Goal: Task Accomplishment & Management: Complete application form

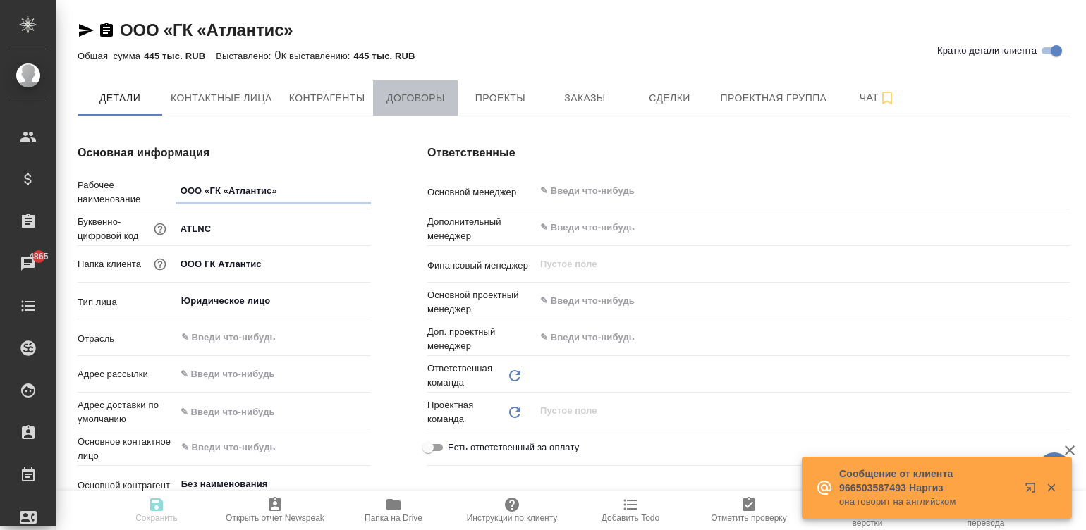
click at [406, 93] on span "Договоры" at bounding box center [416, 99] width 68 height 18
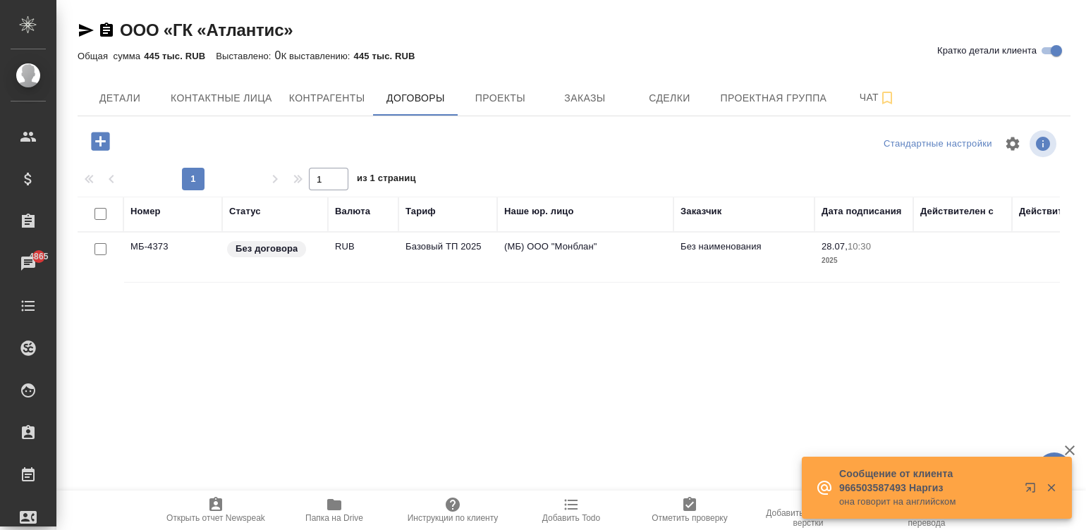
click at [408, 250] on td "Базовый ТП 2025" at bounding box center [447, 257] width 99 height 49
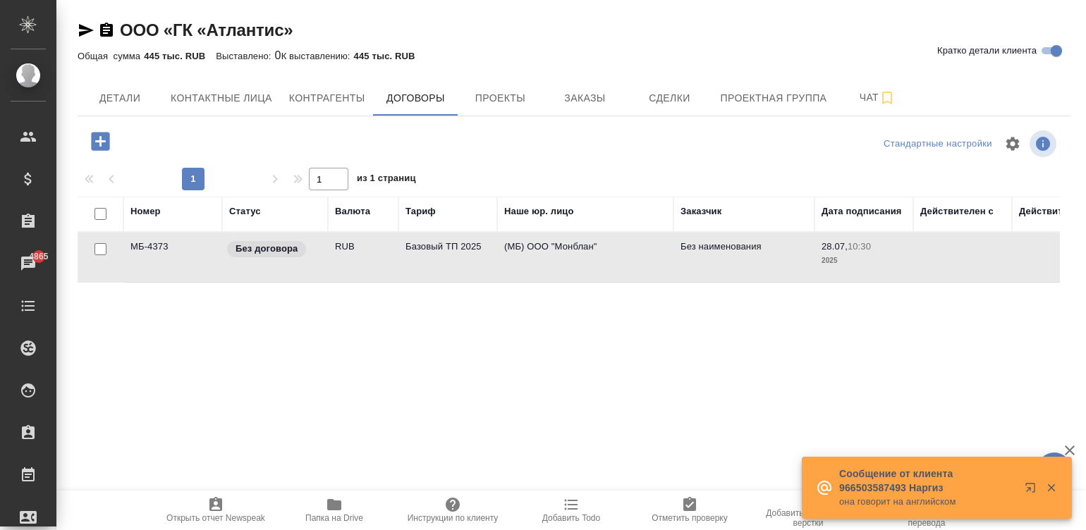
click at [408, 250] on td "Базовый ТП 2025" at bounding box center [447, 257] width 99 height 49
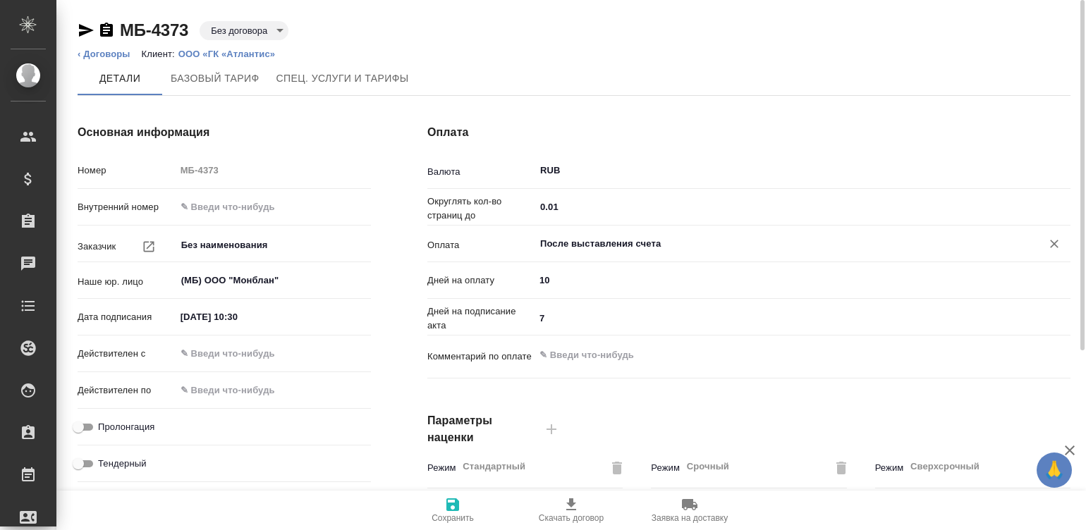
click at [635, 238] on input "После выставления счета" at bounding box center [779, 244] width 480 height 17
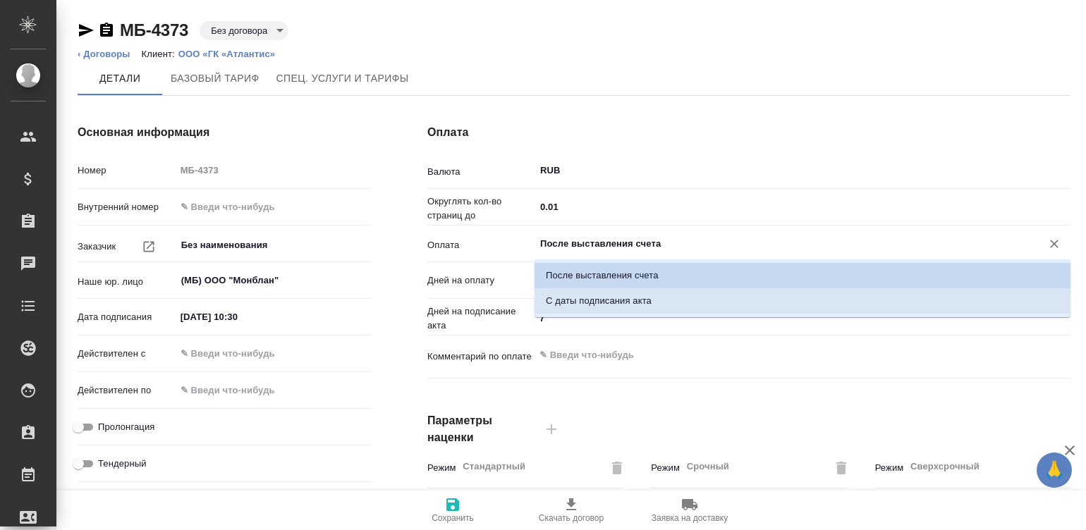
click at [580, 300] on p "С даты подписания акта" at bounding box center [599, 301] width 106 height 14
type input "С даты подписания акта"
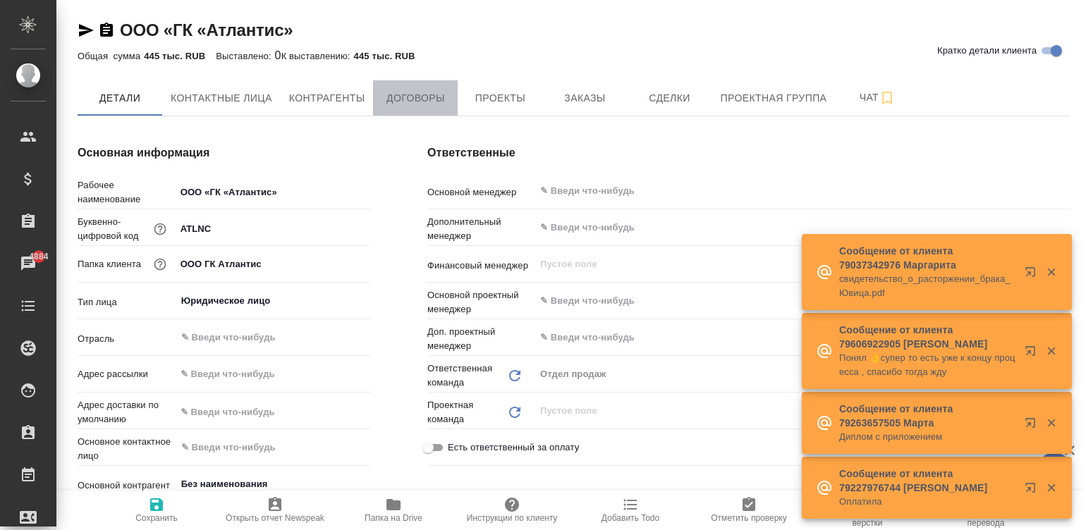
click at [406, 96] on span "Договоры" at bounding box center [416, 99] width 68 height 18
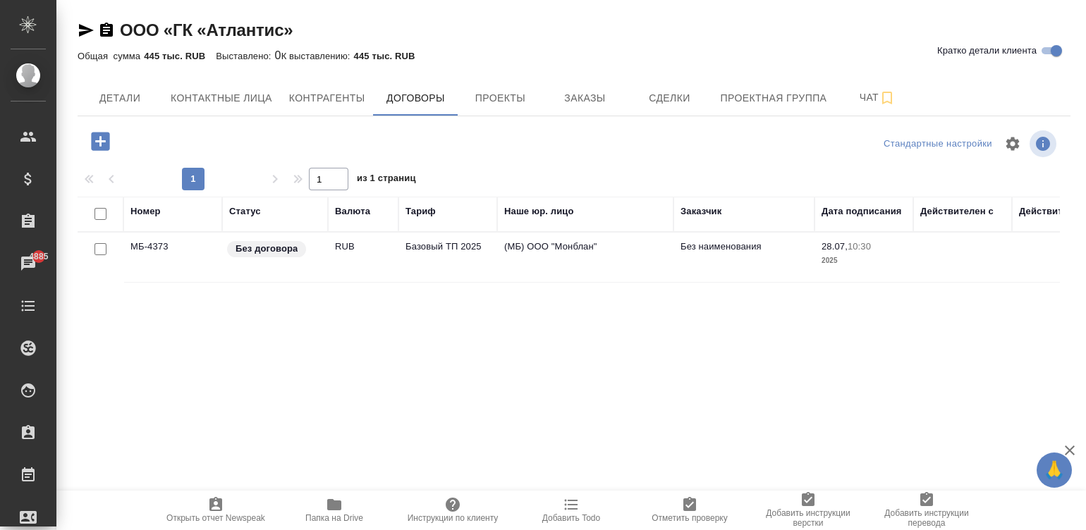
click at [508, 264] on td "(МБ) ООО "Монблан"" at bounding box center [585, 257] width 176 height 49
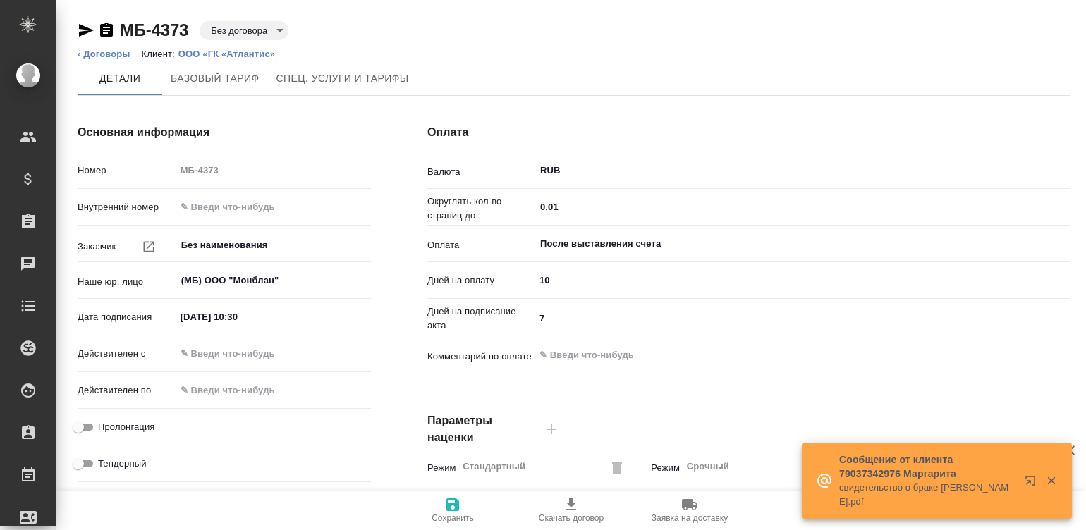
type input "Базовый ТП 2025"
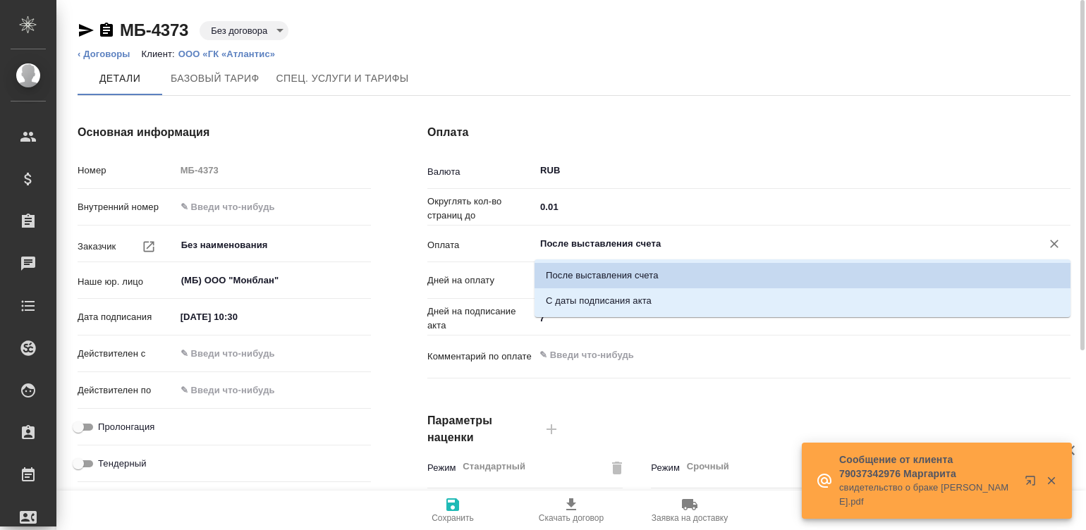
click at [611, 240] on input "После выставления счета" at bounding box center [779, 244] width 480 height 17
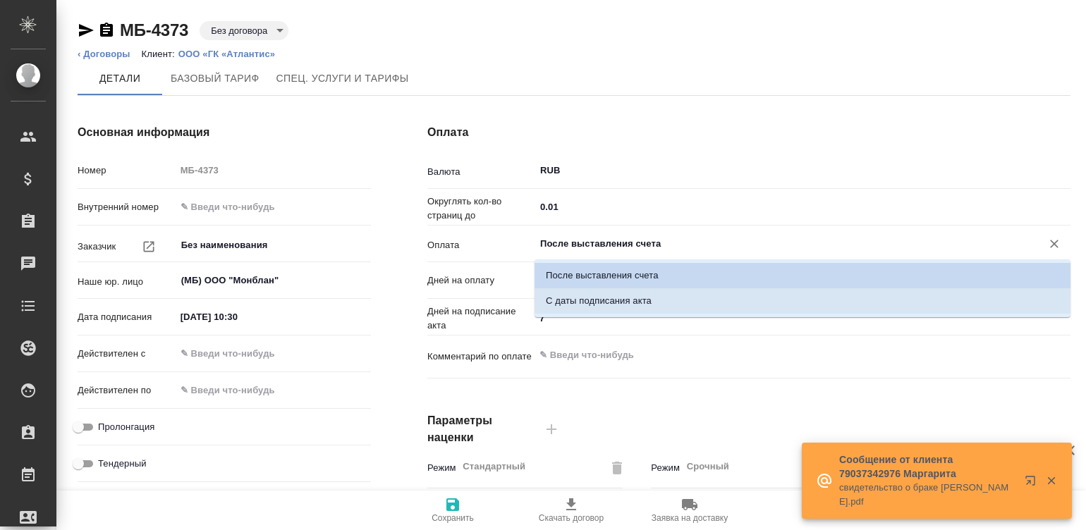
click at [634, 293] on li "С даты подписания акта" at bounding box center [803, 300] width 536 height 25
type input "С даты подписания акта"
type textarea "x"
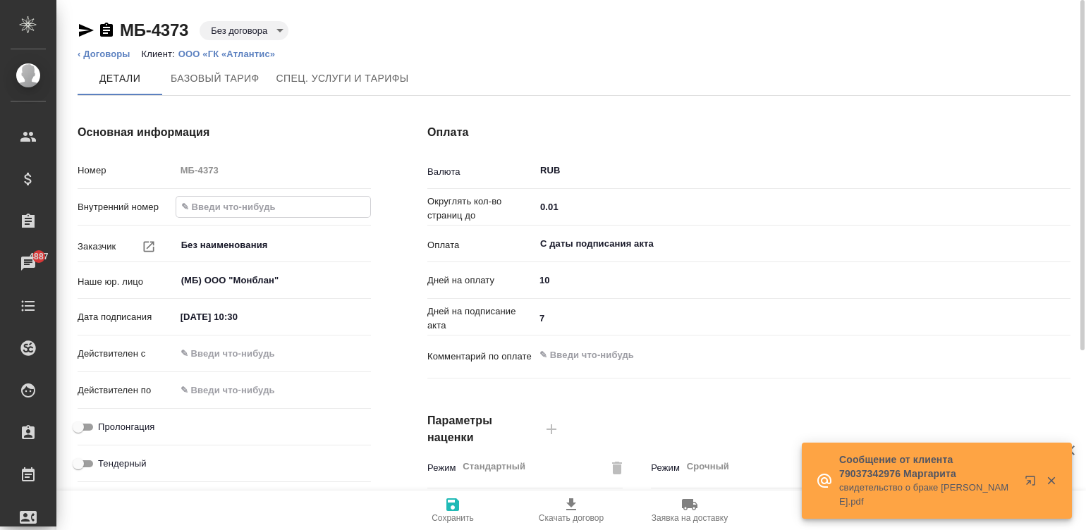
click at [258, 201] on input "text" at bounding box center [273, 207] width 194 height 20
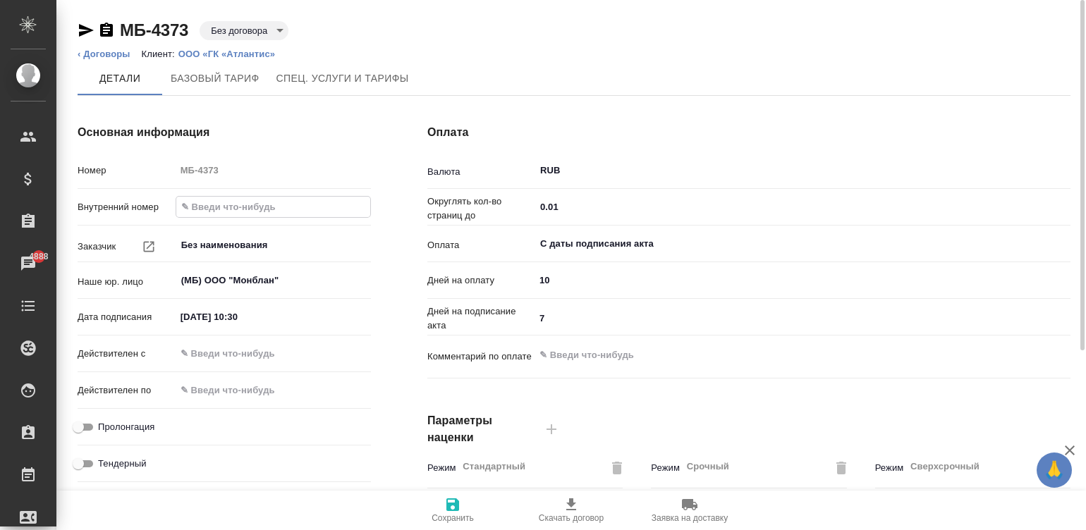
type input "2"
type textarea "x"
type input "20"
type textarea "x"
type input "202"
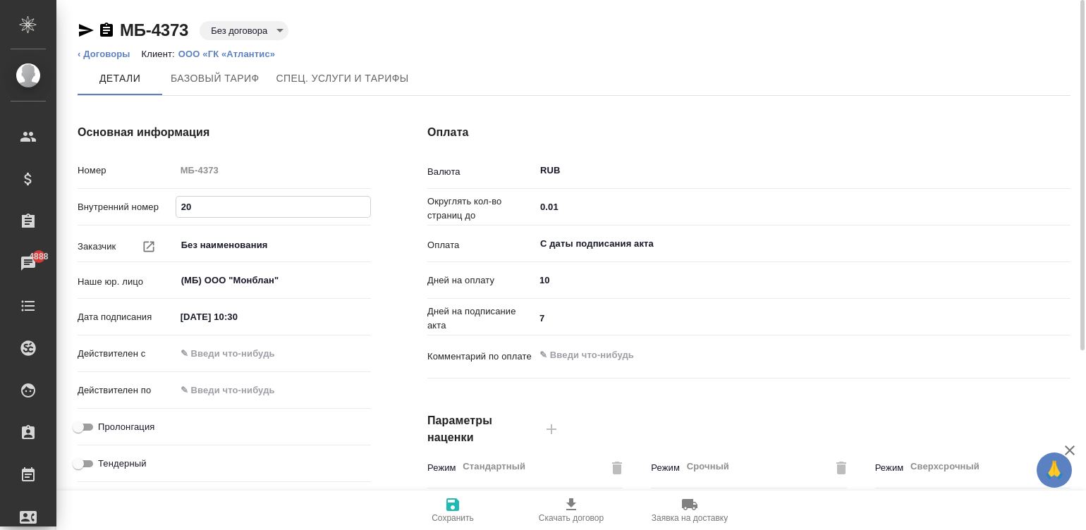
type textarea "x"
type input "2025"
type textarea "x"
type input "2025-"
type textarea "x"
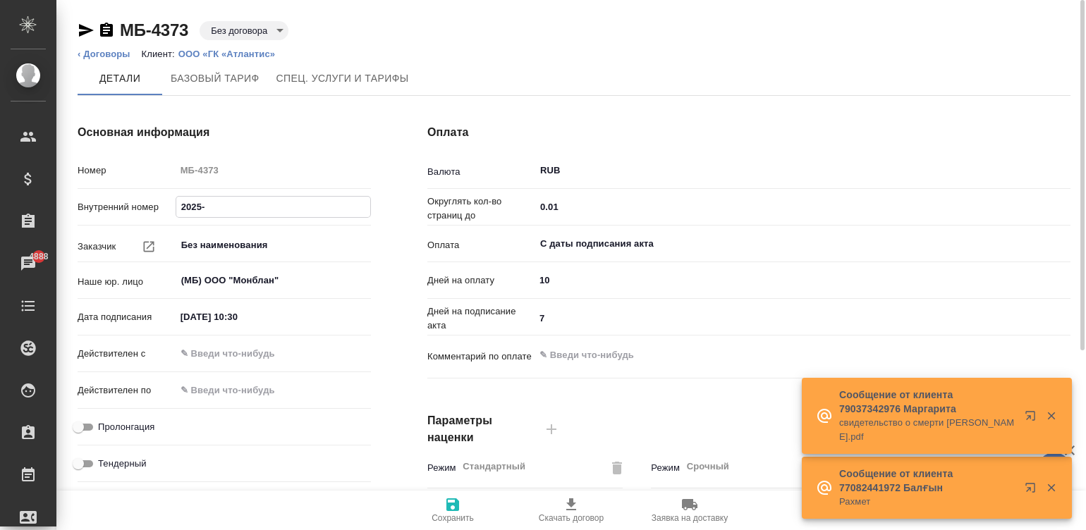
type input "2025-3"
type textarea "x"
type input "2025-31"
type textarea "x"
type input "2025-317"
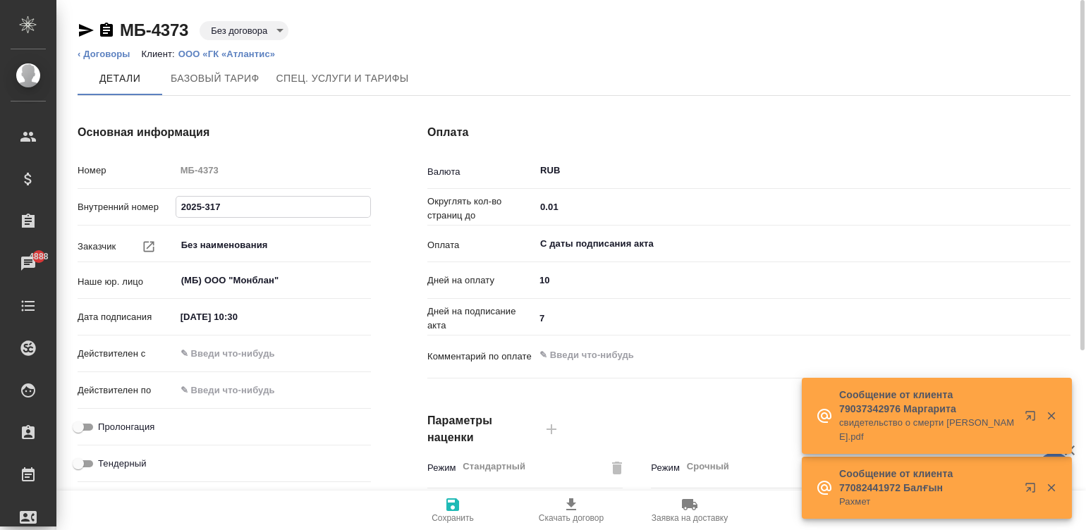
type textarea "x"
type input "2025-317-"
type textarea "x"
type input "2025-317-А"
type textarea "x"
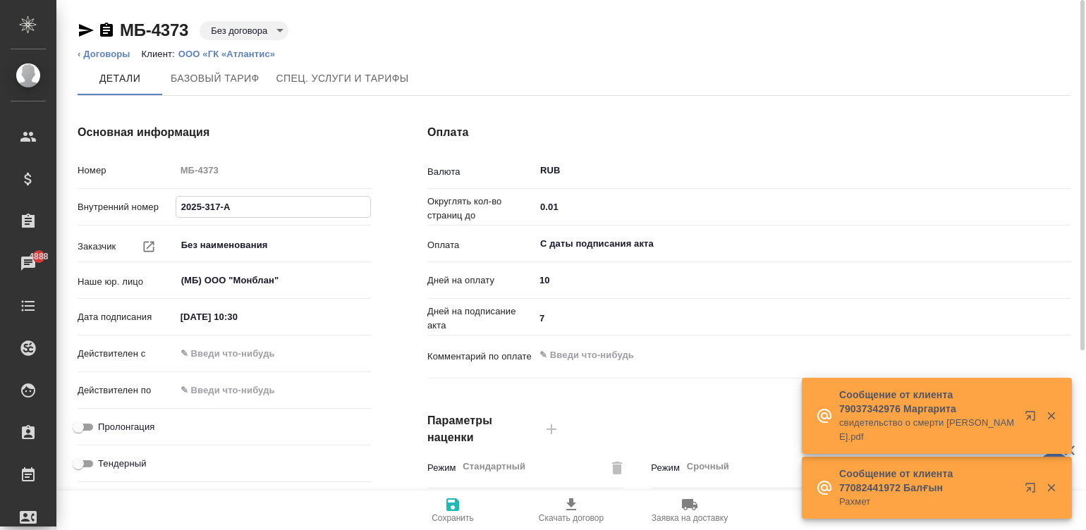
type input "2025-317-АМ"
type textarea "x"
type input "2025-317-АМ"
click at [197, 309] on input "28.07.2025 10:30" at bounding box center [237, 317] width 123 height 20
click at [260, 317] on input "28.07.2025 10:30" at bounding box center [237, 317] width 123 height 20
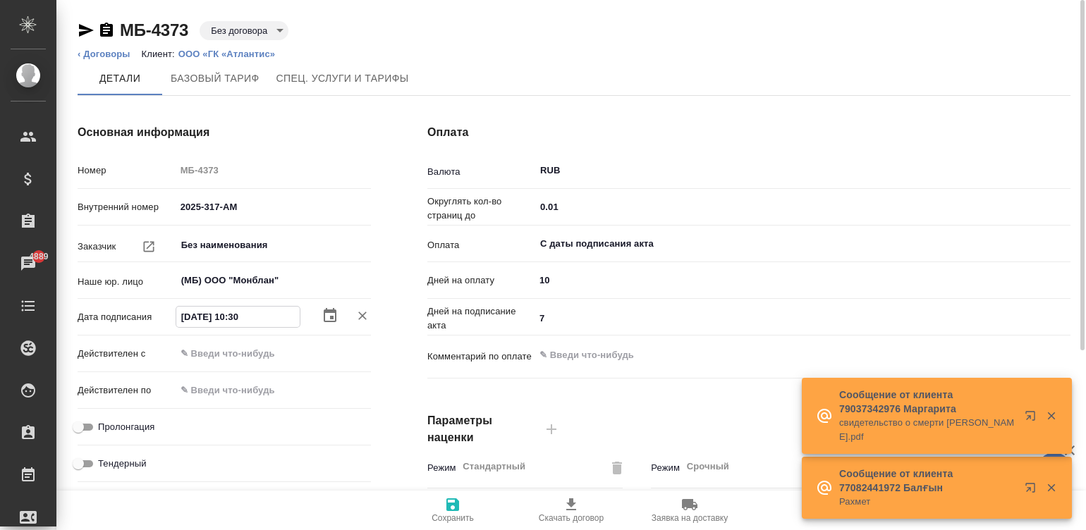
click at [260, 317] on input "28.07.2025 10:30" at bounding box center [237, 317] width 123 height 20
type input "1_.__.____ __:__"
type textarea "x"
type input "19.__.____ __:__"
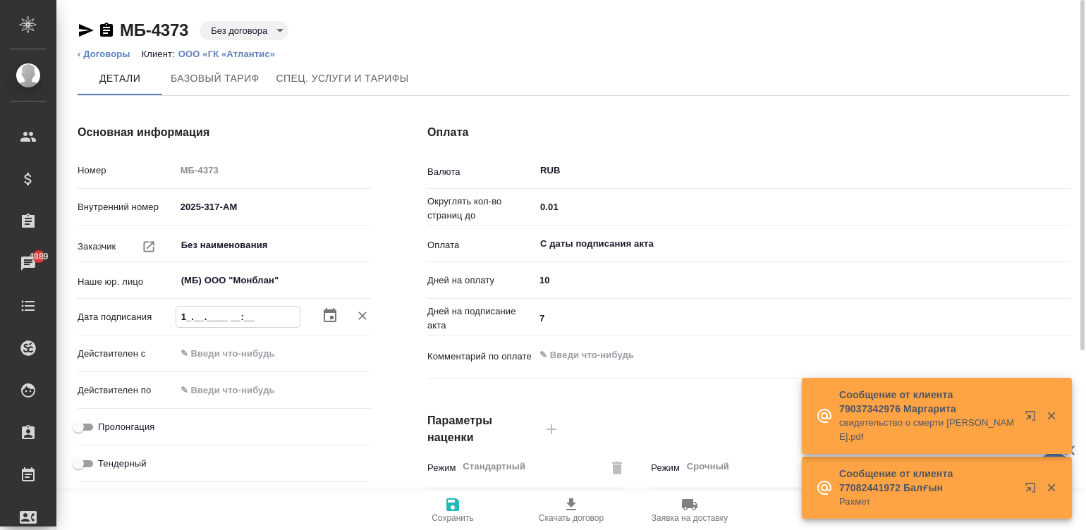
type textarea "x"
type input "19.0_.____ __:__"
type textarea "x"
type input "19.08.____ __:__"
type textarea "x"
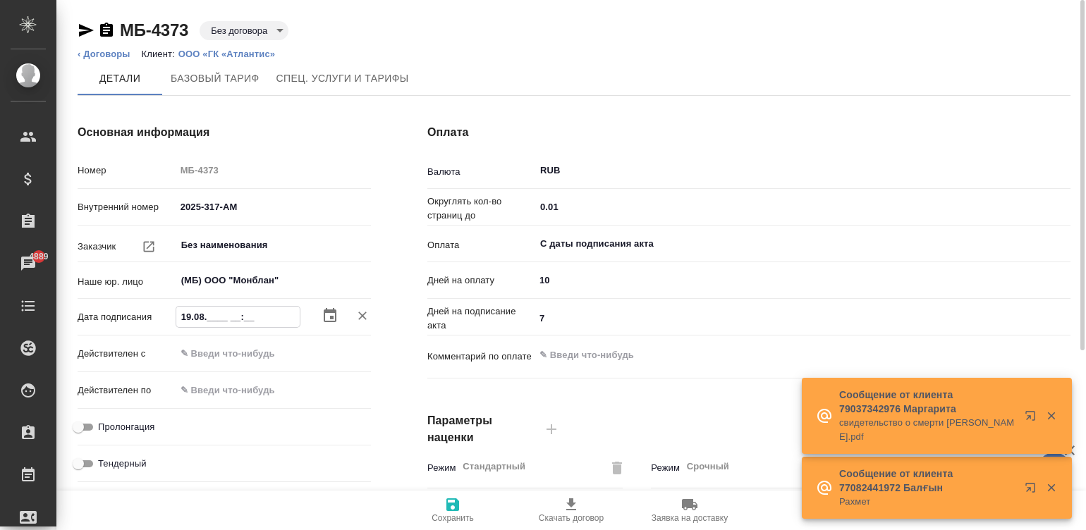
type input "19.08.2___ __:__"
type textarea "x"
type input "19.08.20__ __:__"
type textarea "x"
type input "19.08.202_ __:__"
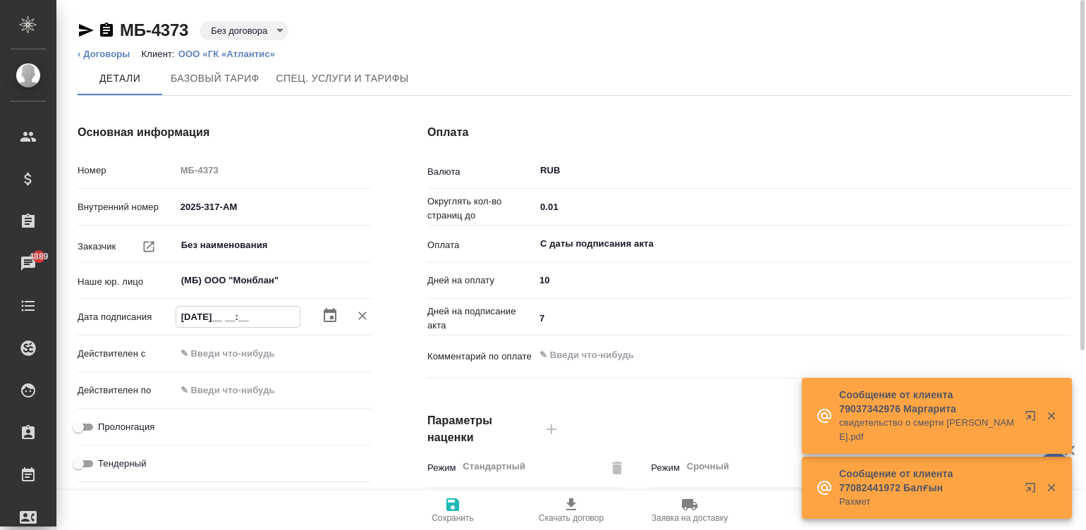
type textarea "x"
type input "19.08.2025 __:__"
type textarea "x"
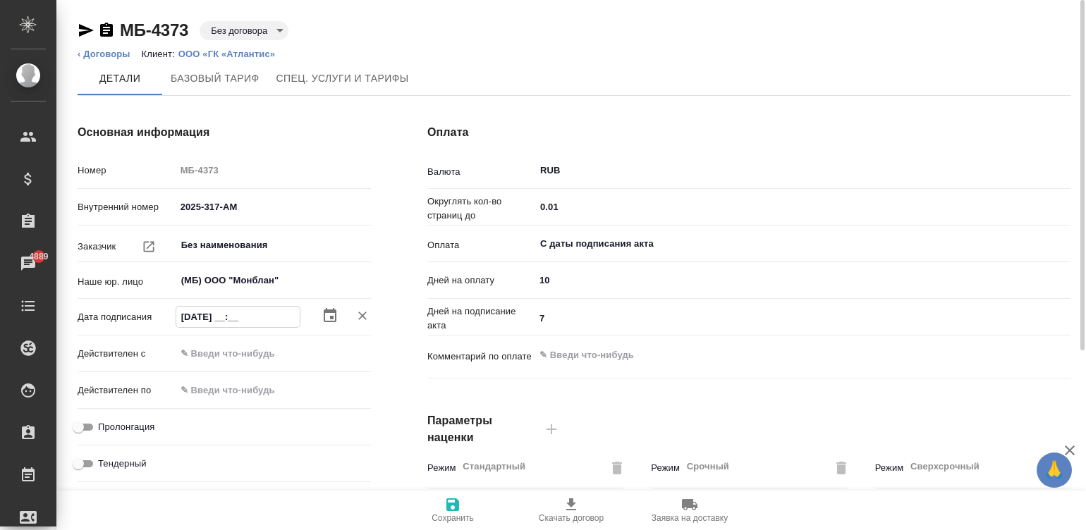
type input "19.08.2025 0_:__"
type textarea "x"
type input "19.08.2025 09:__"
type textarea "x"
type input "19.08.2025 09:0_"
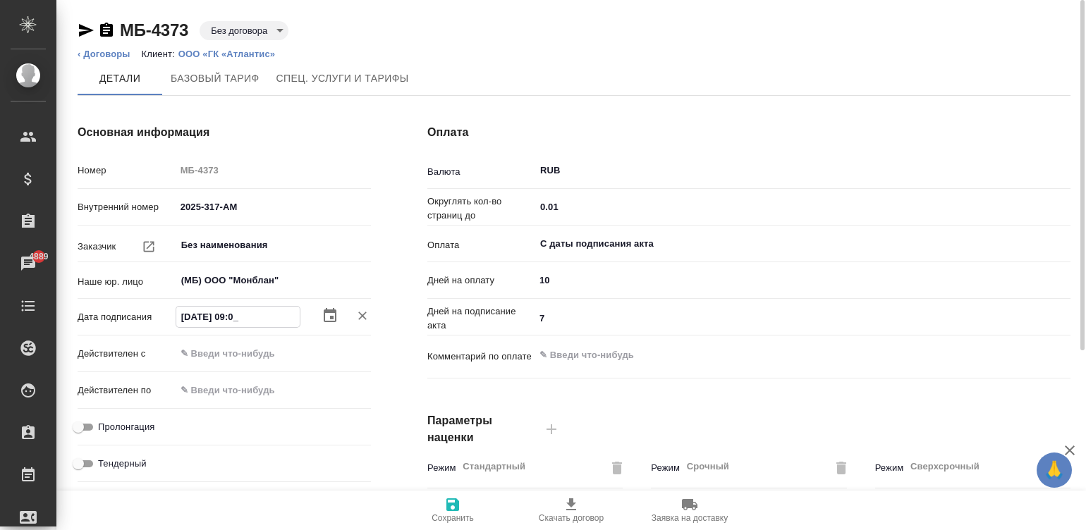
type textarea "x"
type input "19.08.2025 09:00"
type textarea "x"
type input "19.08.2025 09:00"
click at [257, 357] on input "text" at bounding box center [237, 353] width 123 height 20
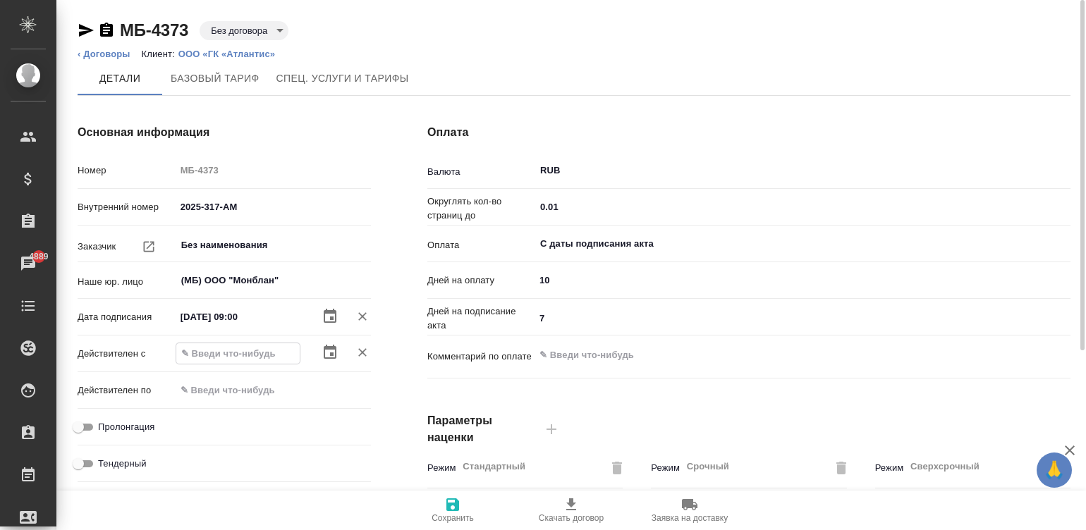
paste input "19.08.2025 09:00"
type input "19.08.2025 09:00"
type textarea "x"
type input "19.08.2025 09:00"
click at [90, 422] on input "Пролонгация" at bounding box center [78, 427] width 51 height 17
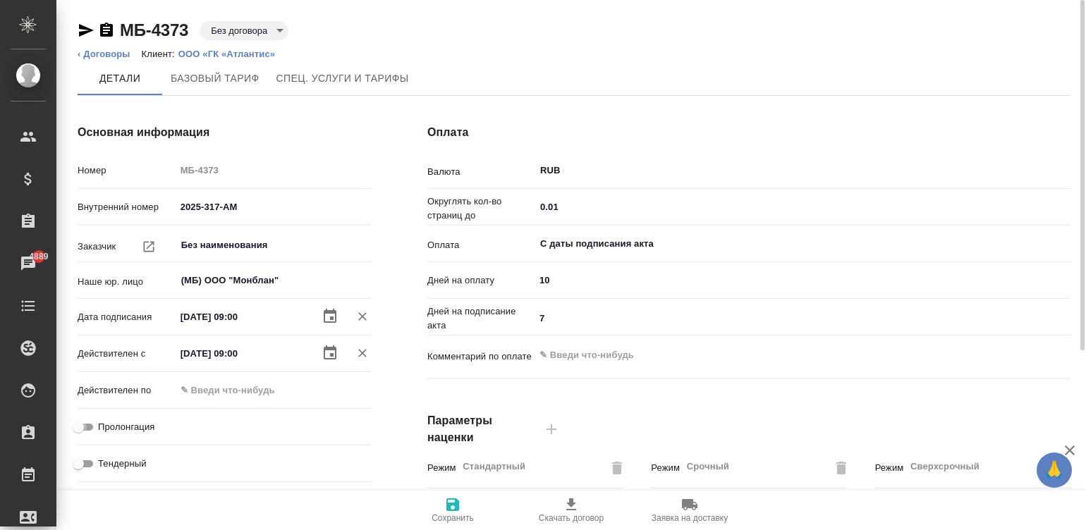
checkbox input "true"
type textarea "x"
click at [458, 508] on icon "button" at bounding box center [452, 505] width 13 height 13
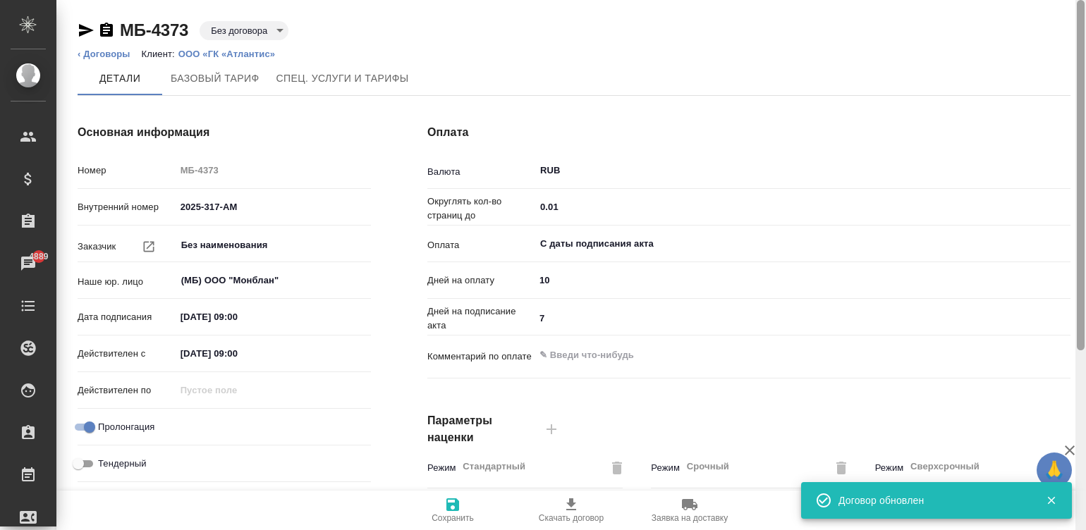
type input "Базовый ТП 2025"
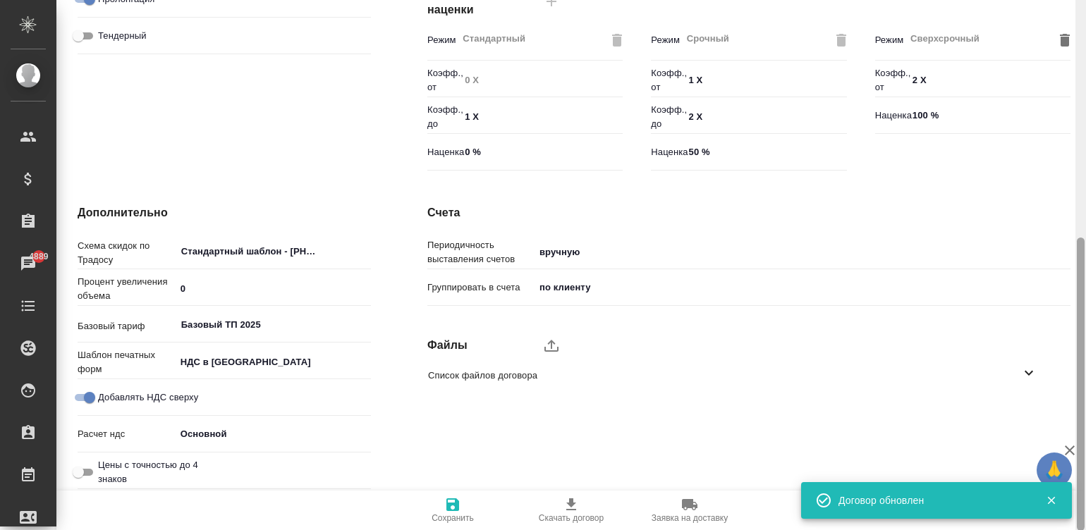
click at [1077, 389] on div at bounding box center [1080, 265] width 11 height 531
click at [542, 338] on label "upload" at bounding box center [552, 346] width 34 height 34
click at [0, 0] on input "upload" at bounding box center [0, 0] width 0 height 0
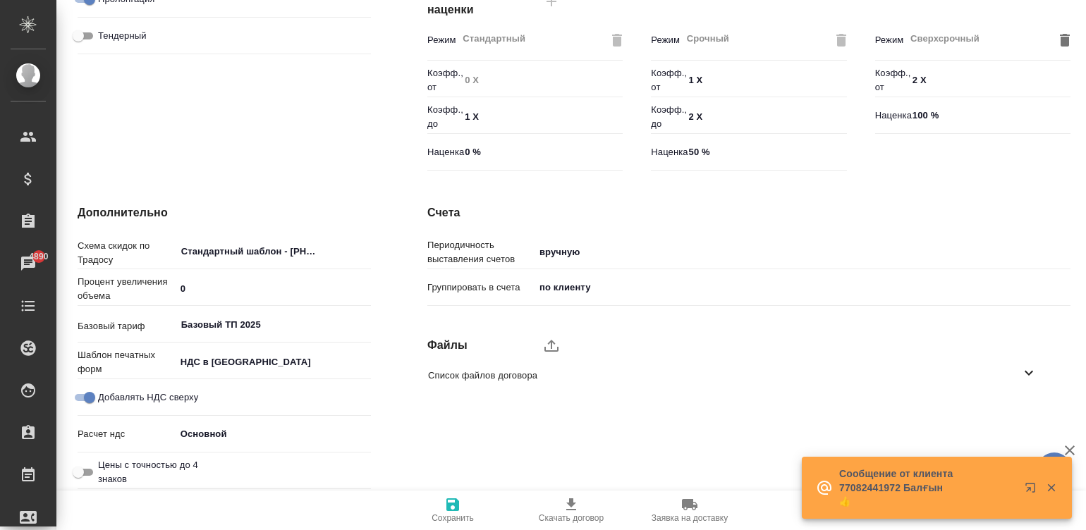
type textarea "x"
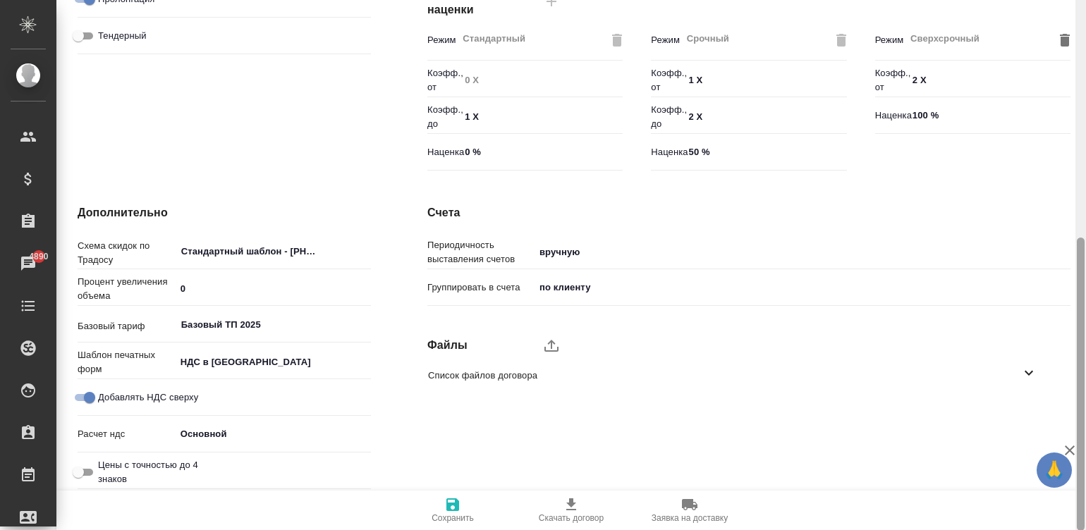
scroll to position [0, 0]
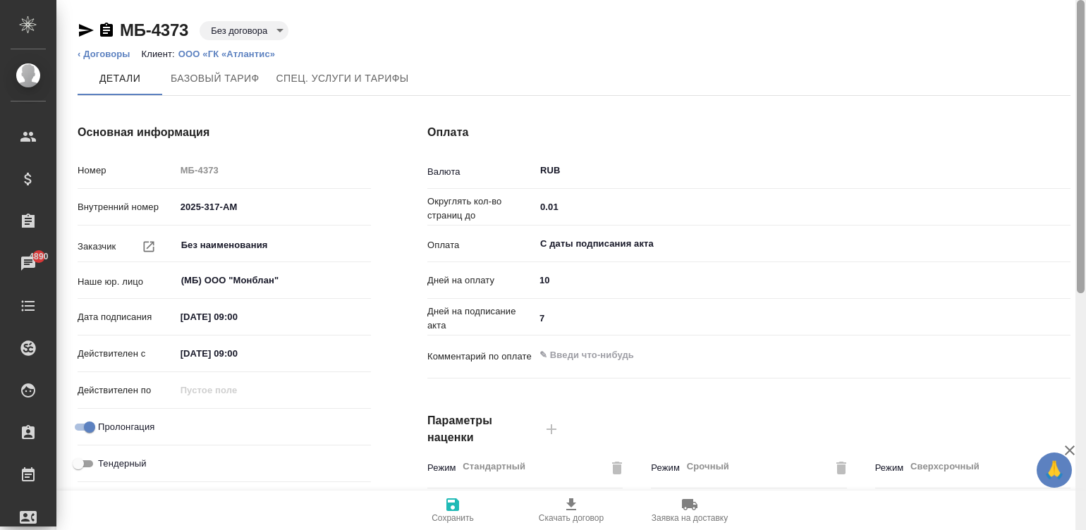
click at [1082, 14] on div at bounding box center [1080, 265] width 11 height 531
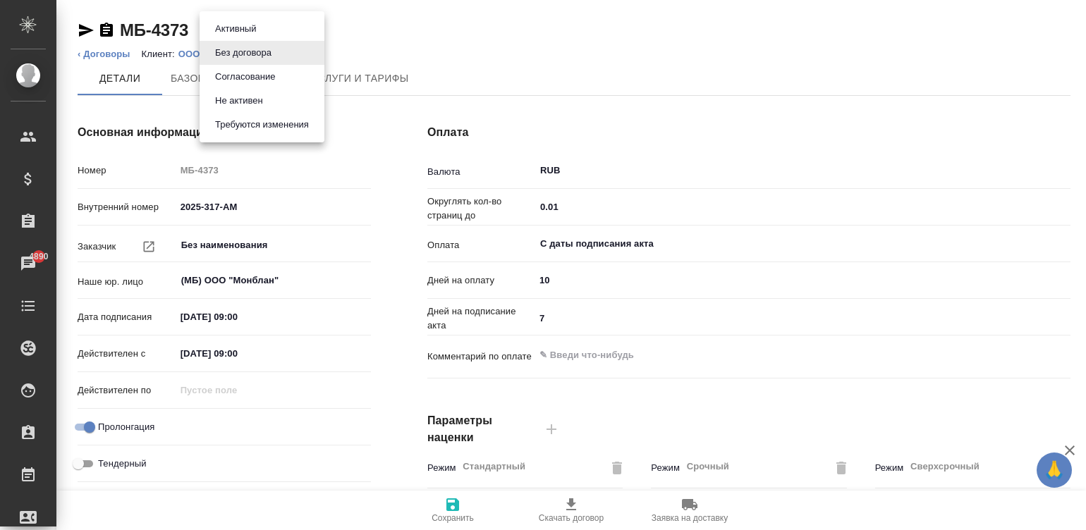
click at [241, 25] on body "🙏 .cls-1 fill:#fff; AWATERA Малинина Мария m.malinina Клиенты Спецификации Зака…" at bounding box center [543, 265] width 1086 height 530
click at [266, 25] on li "Активный" at bounding box center [262, 29] width 125 height 24
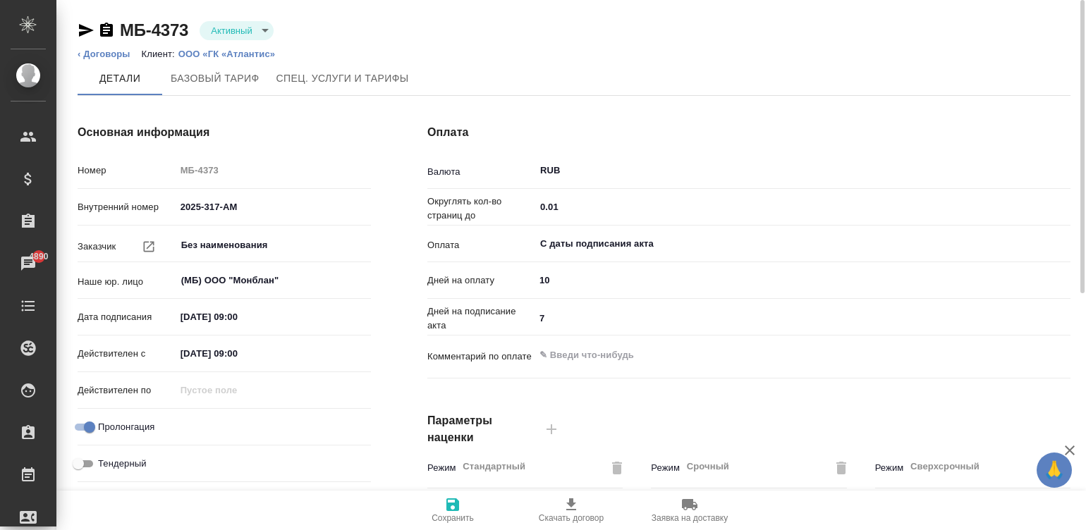
type input "Базовый ТП 2025"
click at [452, 515] on span "Сохранить" at bounding box center [453, 518] width 42 height 10
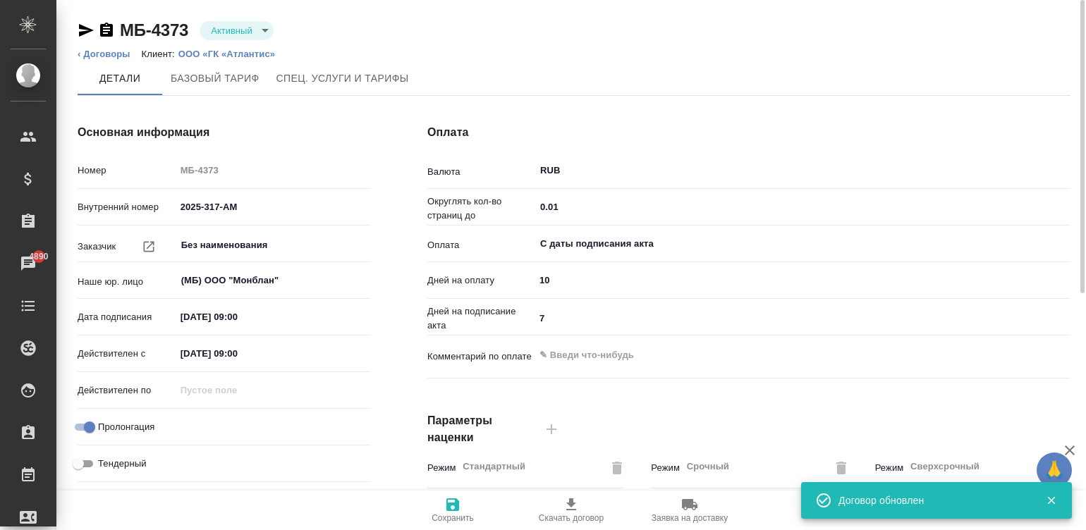
type input "Базовый ТП 2025"
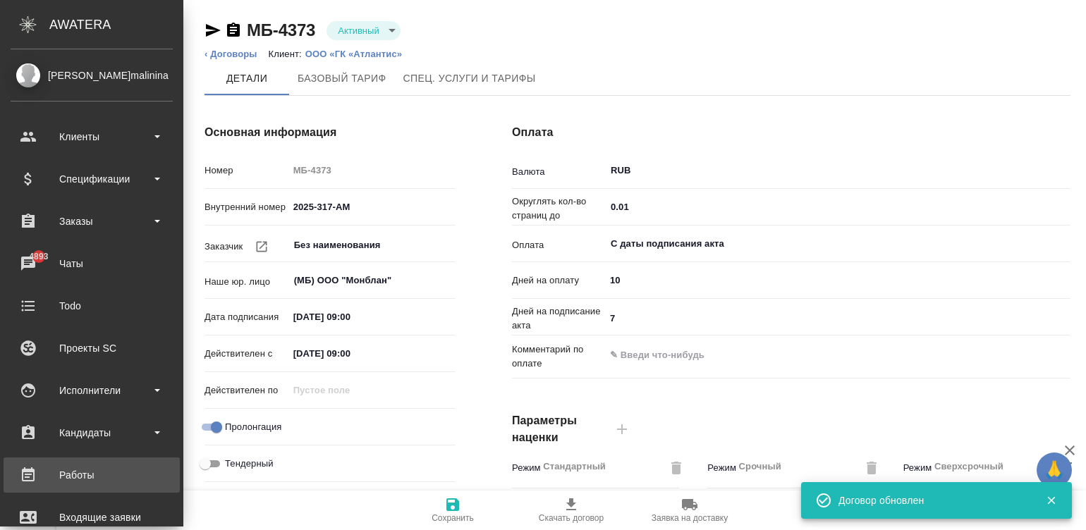
click at [94, 462] on link "Работы" at bounding box center [92, 475] width 176 height 35
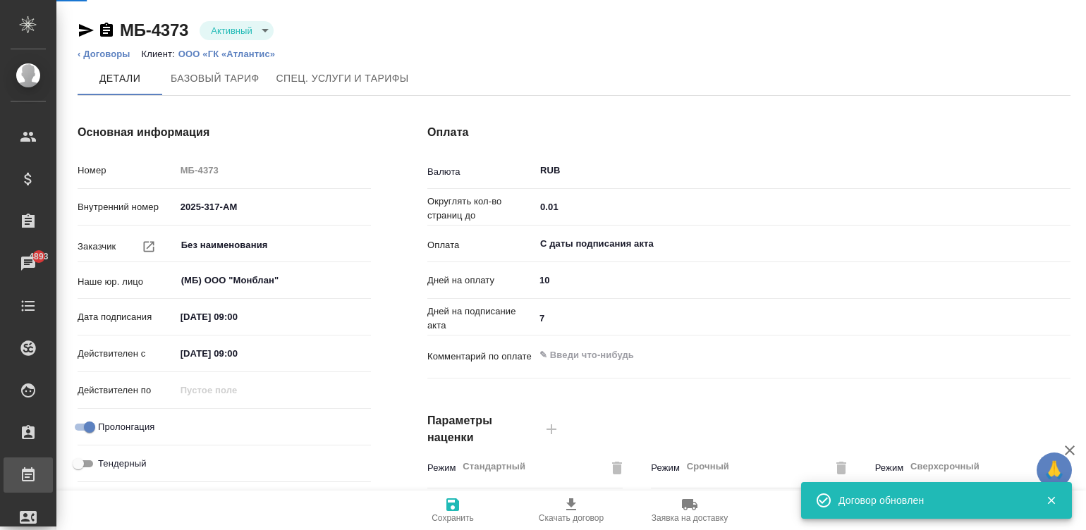
type textarea "x"
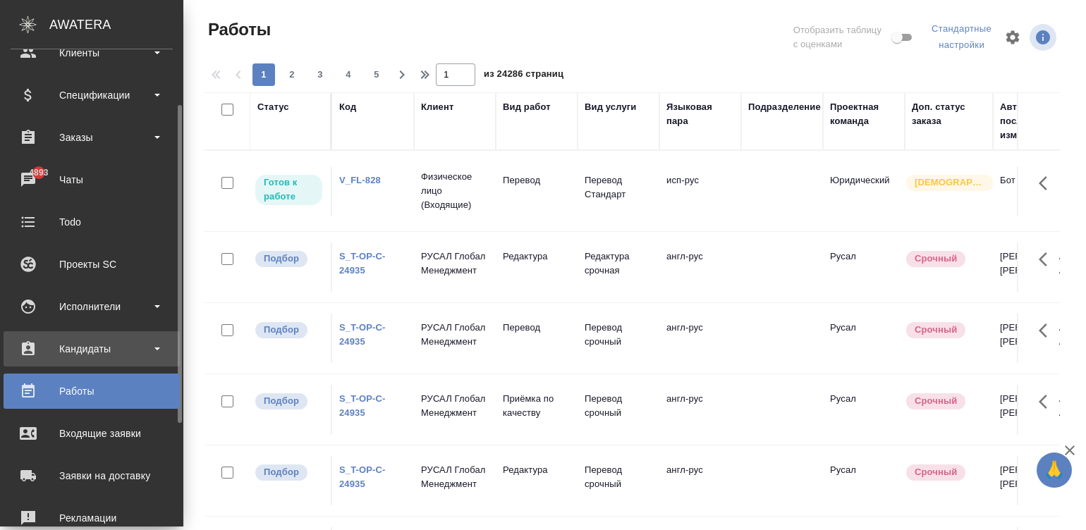
scroll to position [106, 0]
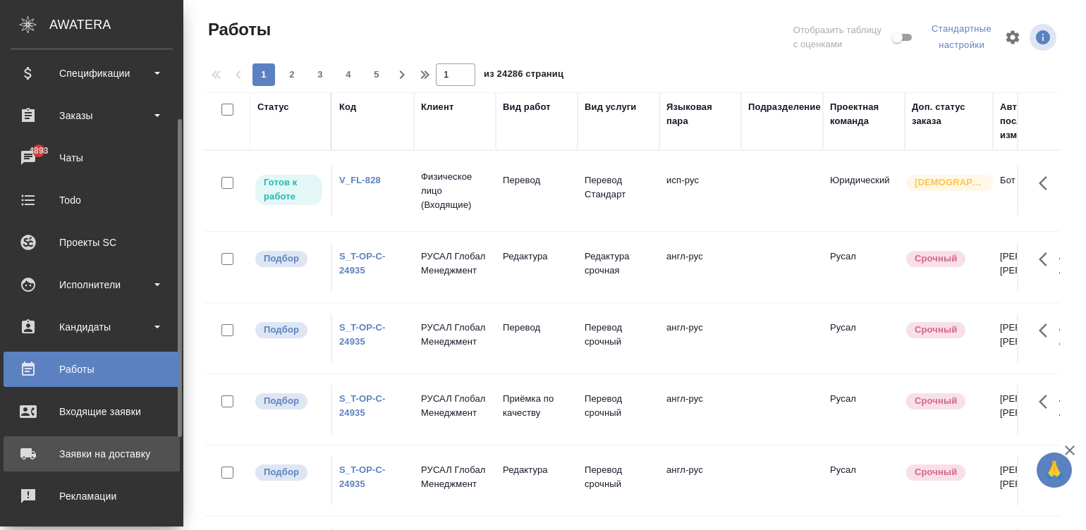
click at [48, 451] on div "Заявки на доставку" at bounding box center [92, 454] width 162 height 21
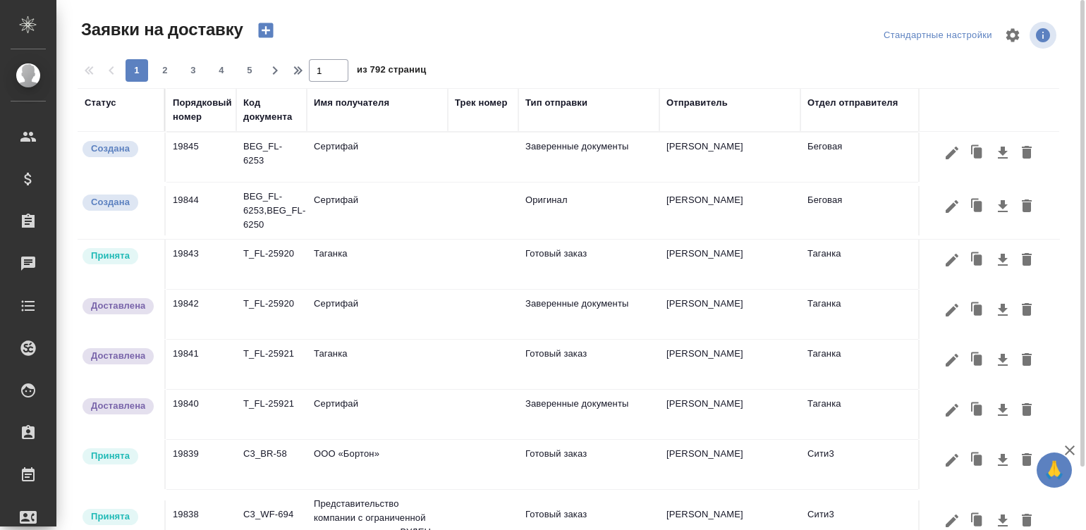
click at [258, 31] on icon "button" at bounding box center [265, 30] width 15 height 15
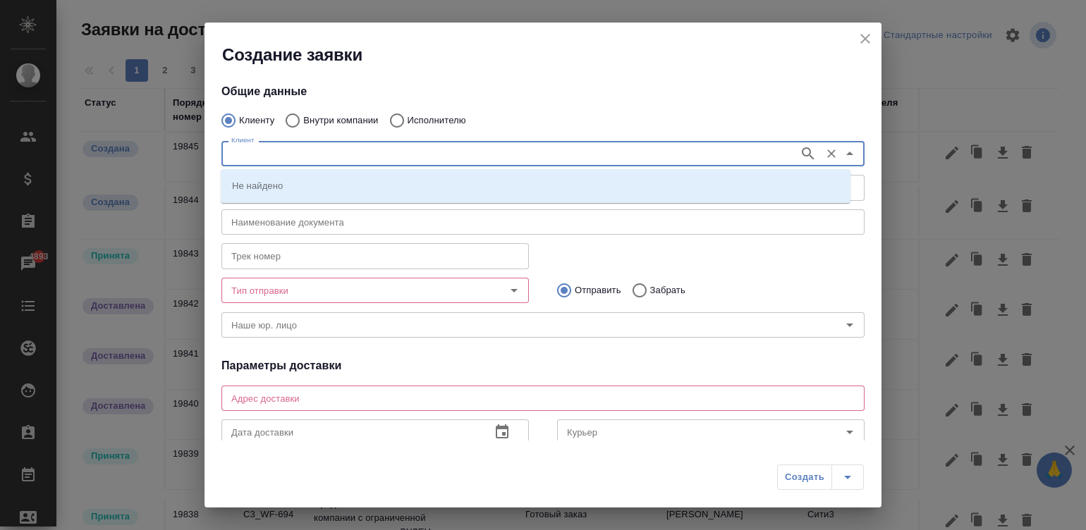
click at [268, 157] on input "Клиент" at bounding box center [509, 153] width 566 height 17
type input "интер"
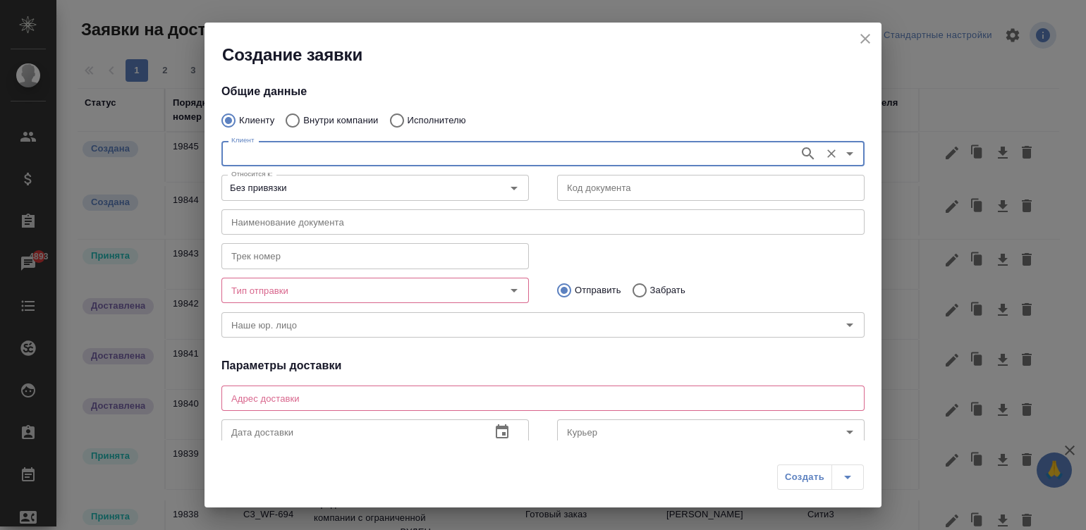
click at [469, 148] on input "Клиент" at bounding box center [509, 153] width 566 height 17
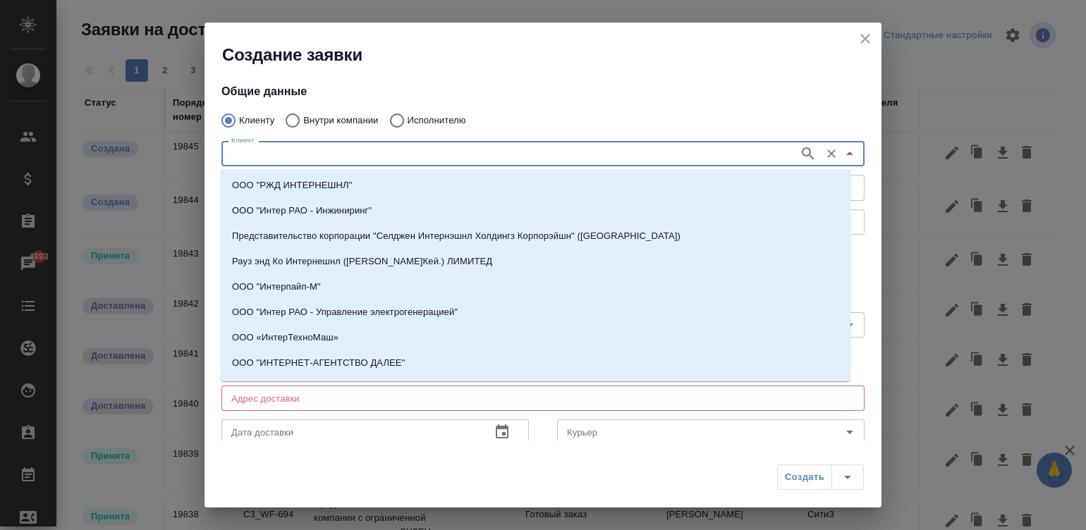
click at [469, 148] on input "Клиент" at bounding box center [509, 153] width 566 height 17
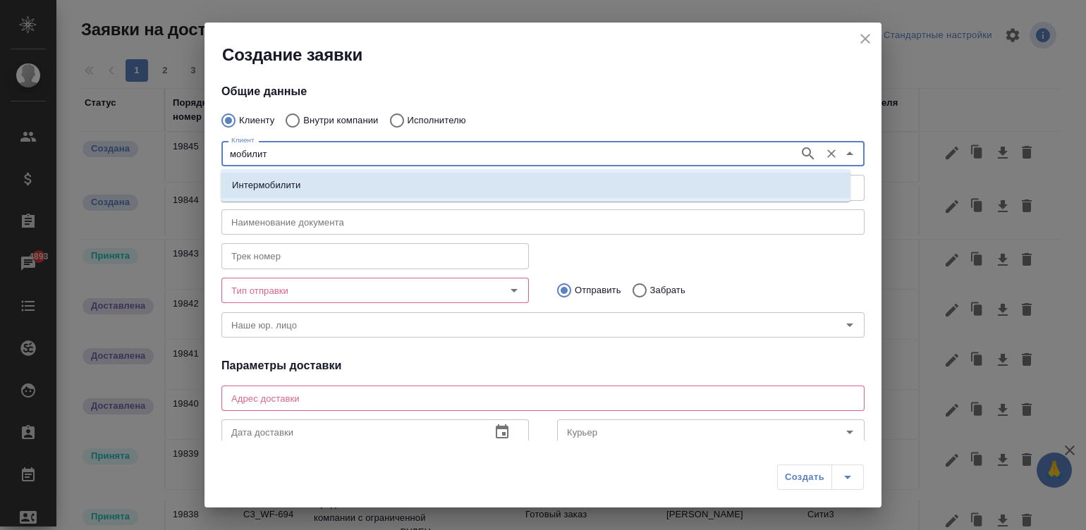
click at [307, 181] on li "Интермобилити" at bounding box center [536, 185] width 630 height 25
type input "Интермобилити"
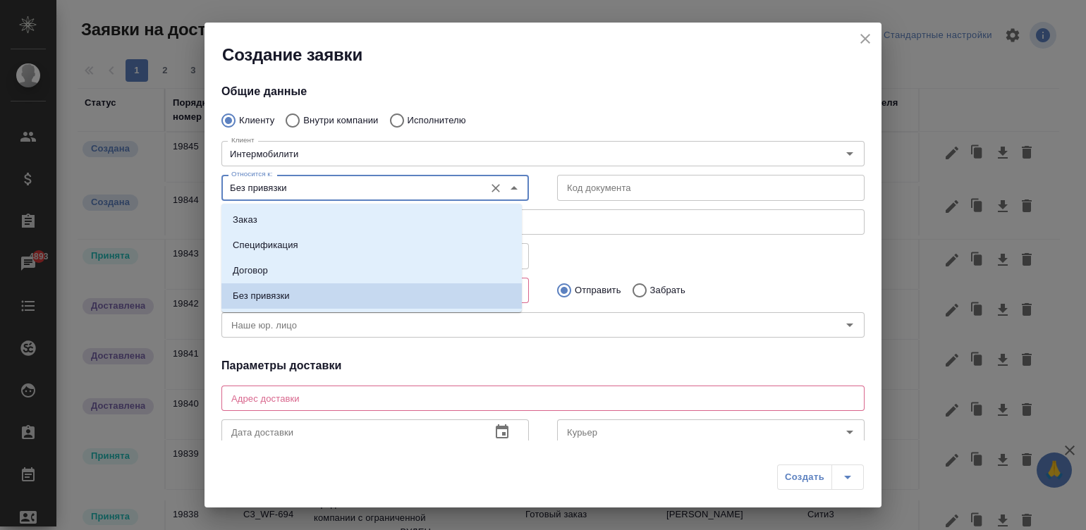
click at [307, 181] on input "Без привязки" at bounding box center [352, 187] width 252 height 17
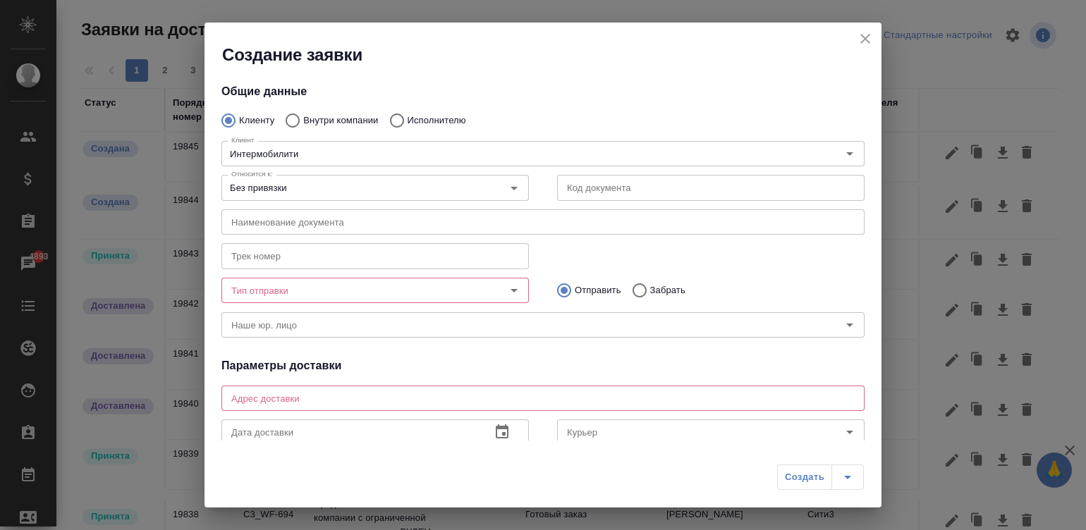
click at [610, 93] on h4 "Общие данные" at bounding box center [542, 91] width 643 height 17
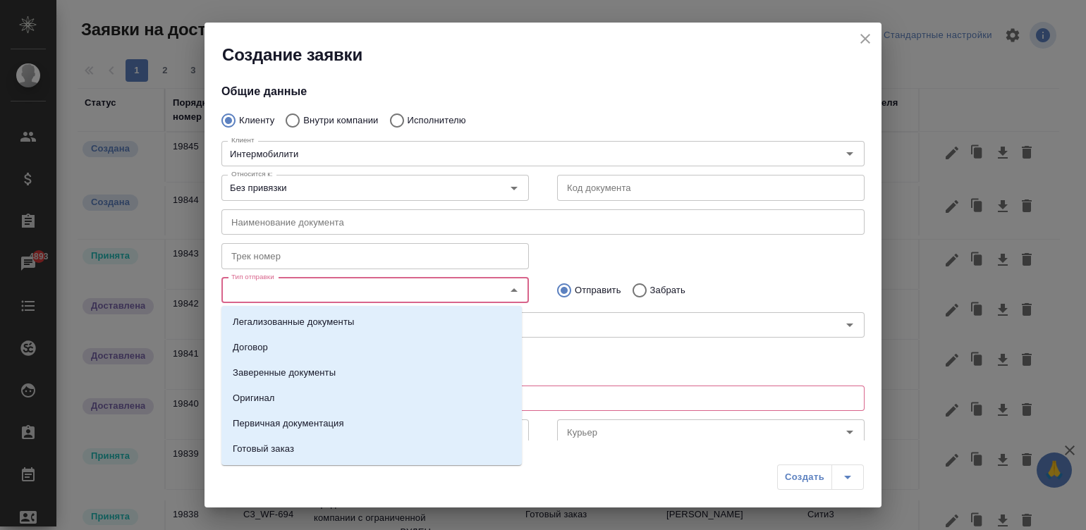
click at [304, 291] on input "Тип отправки" at bounding box center [352, 290] width 252 height 17
click at [264, 397] on p "Оригинал" at bounding box center [254, 398] width 42 height 14
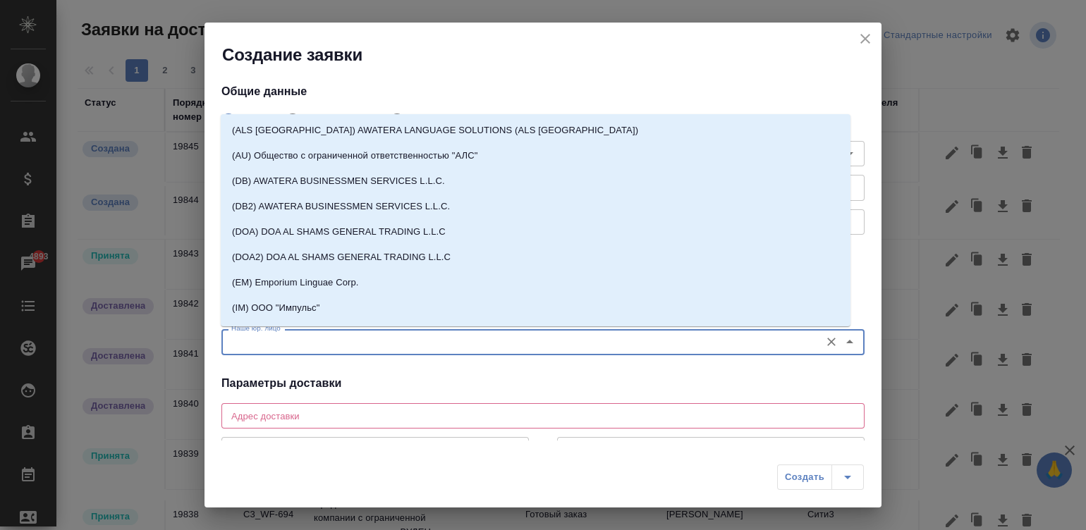
click at [269, 339] on input "Наше юр. лицо" at bounding box center [519, 342] width 587 height 17
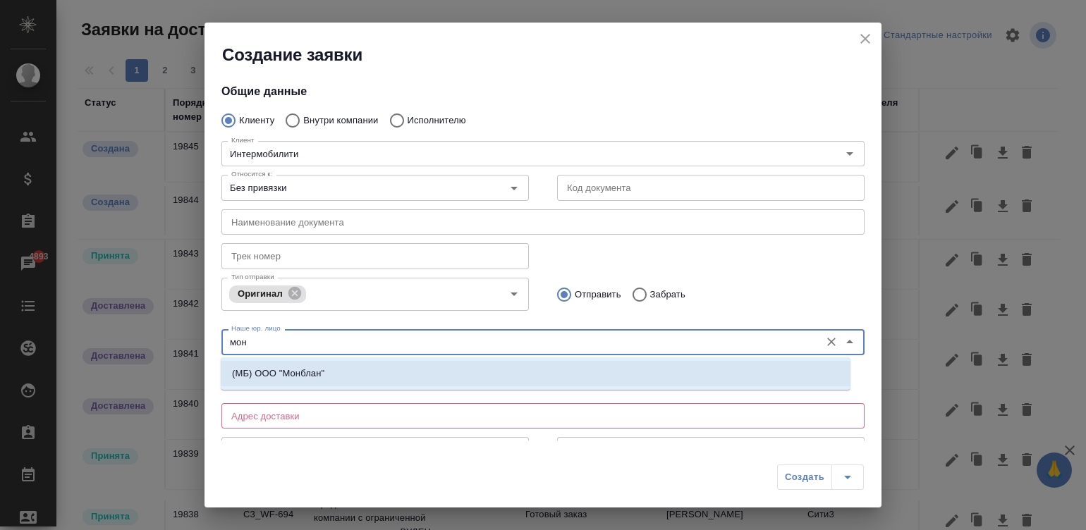
click at [323, 373] on p "(МБ) ООО "Монблан"" at bounding box center [278, 374] width 92 height 14
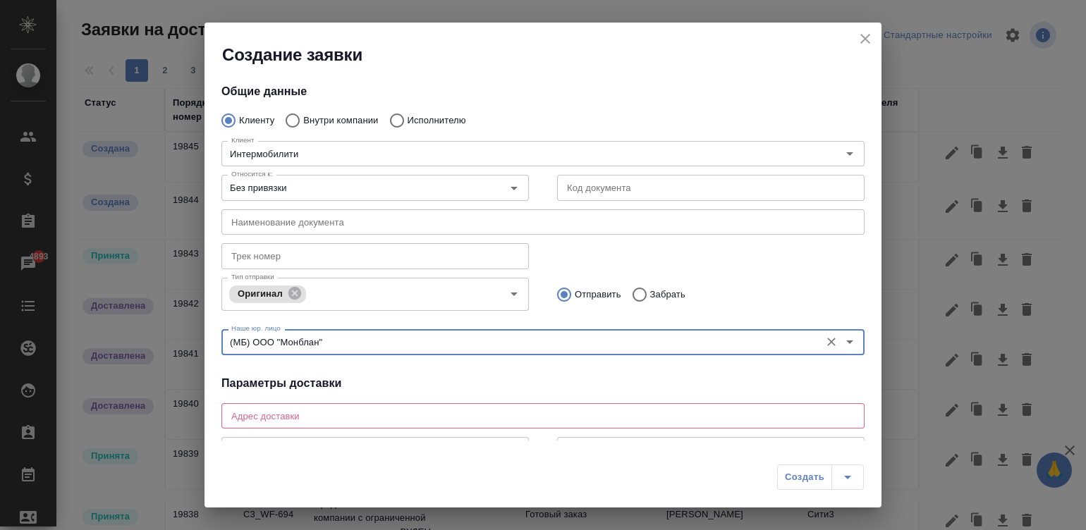
type input "(МБ) ООО "Монблан""
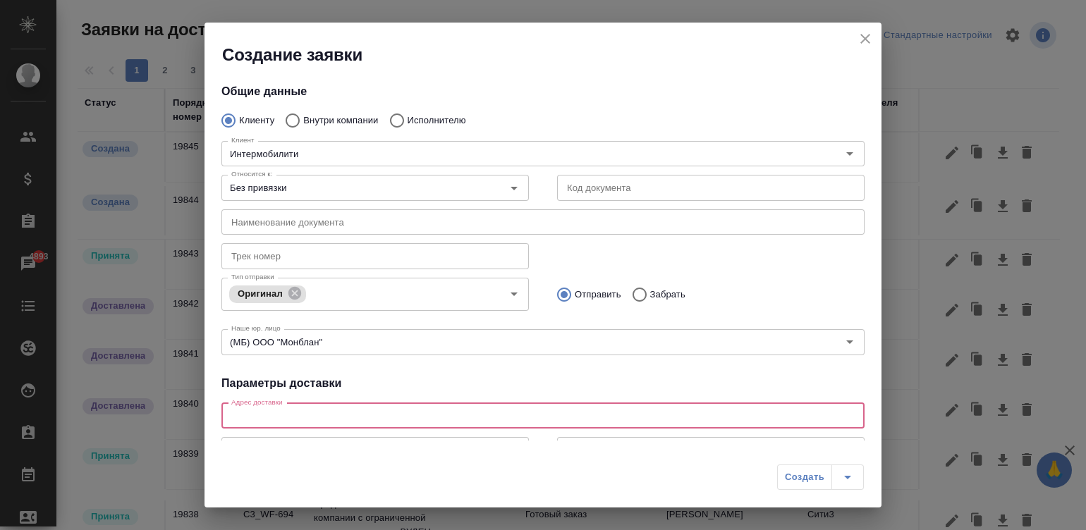
click at [370, 417] on textarea at bounding box center [542, 415] width 623 height 11
paste textarea "Москва, ул. Правды, д. 8/13"
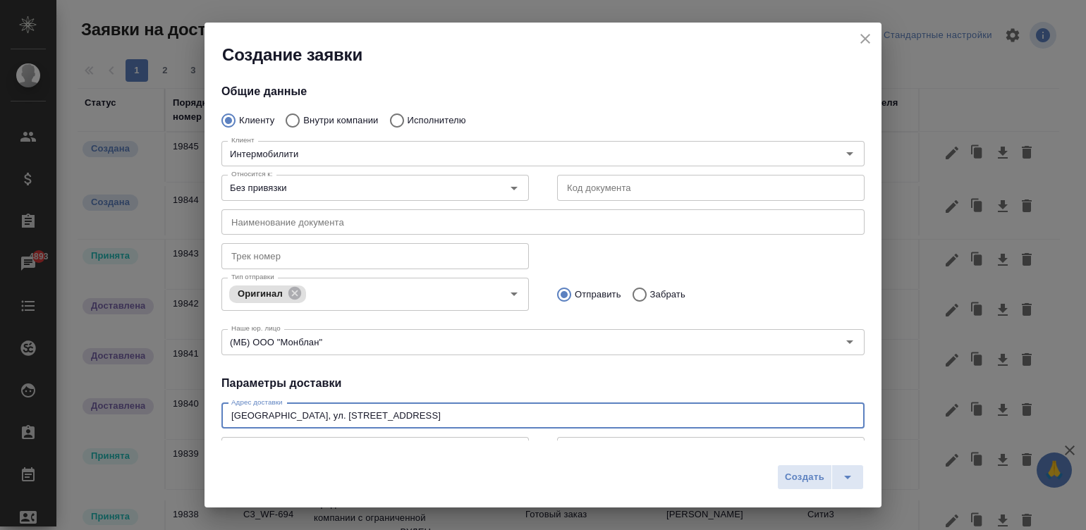
type textarea "Москва, ул. Правды, д. 8/13"
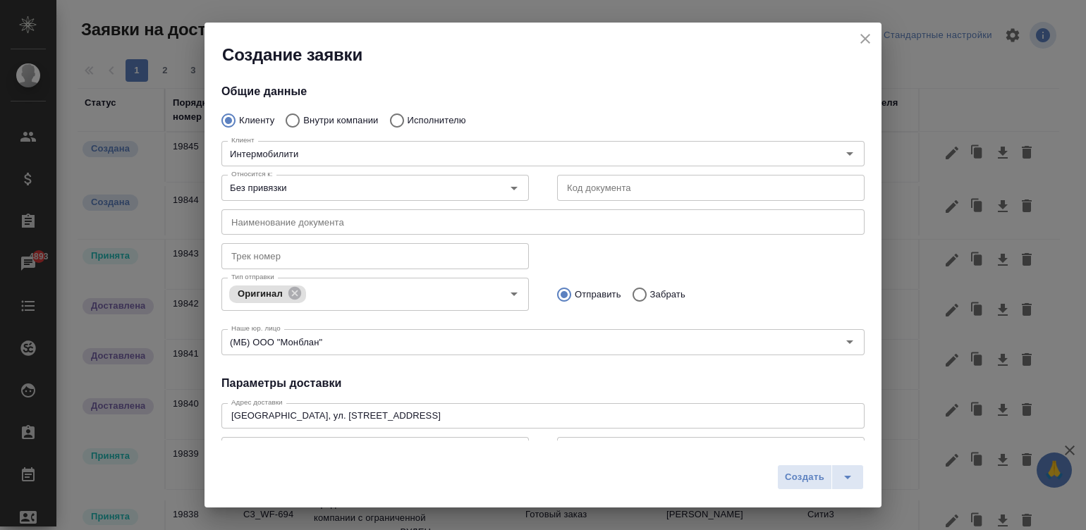
click at [599, 386] on h4 "Параметры доставки" at bounding box center [542, 383] width 643 height 17
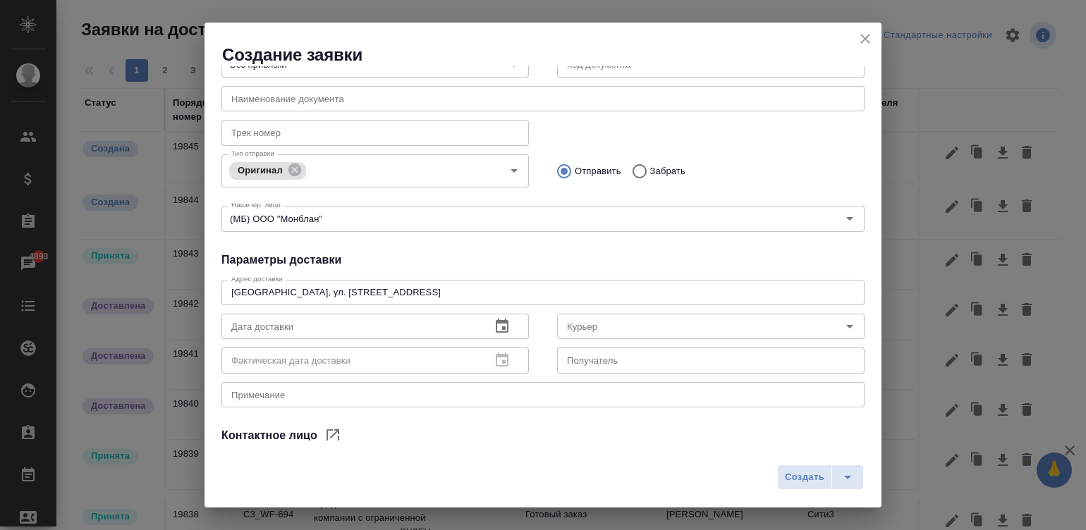
scroll to position [150, 0]
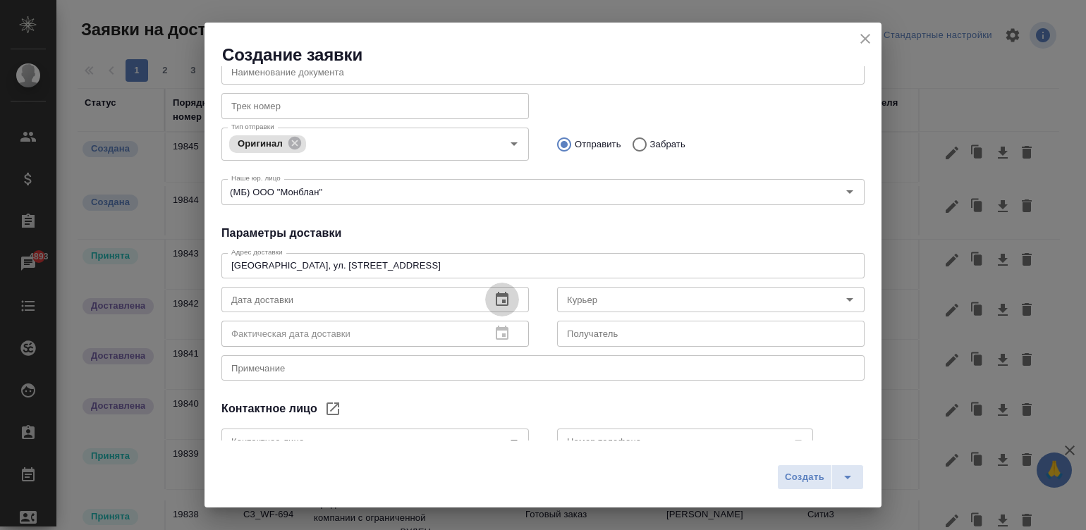
click at [494, 299] on icon "button" at bounding box center [502, 299] width 17 height 17
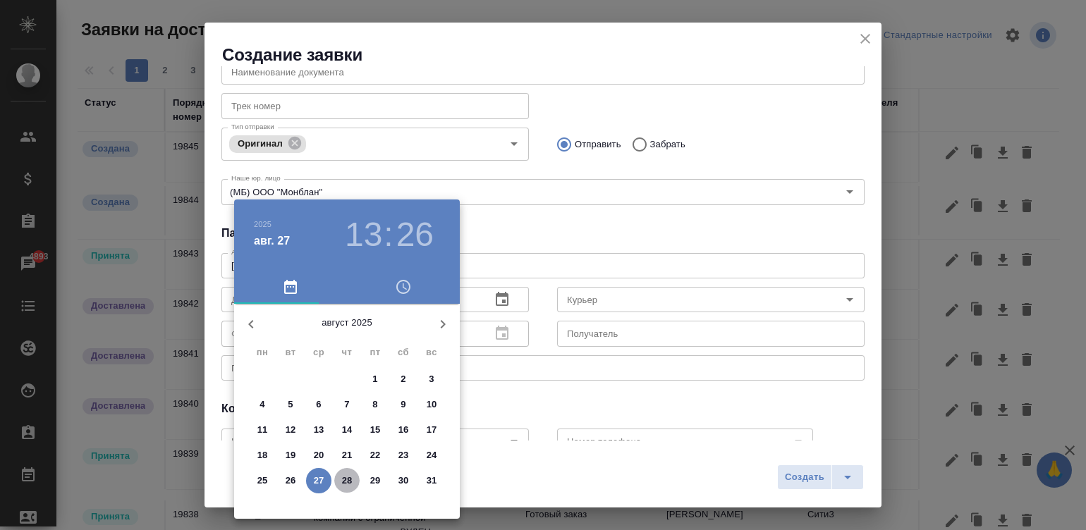
click at [348, 475] on p "28" at bounding box center [347, 481] width 11 height 14
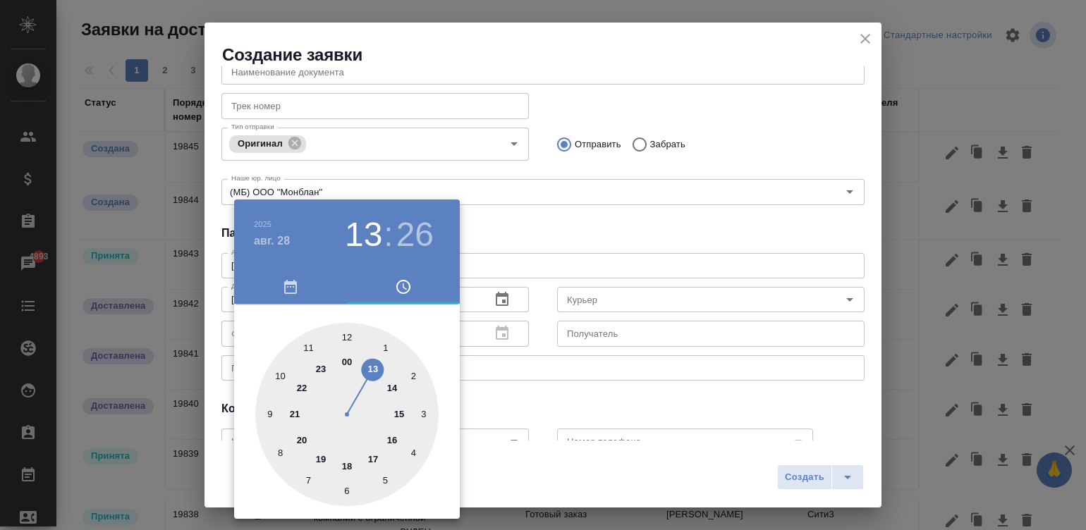
click at [391, 437] on div at bounding box center [346, 414] width 183 height 183
click at [345, 336] on div at bounding box center [346, 414] width 183 height 183
type input "28.08.2025 16:00"
click at [525, 228] on div at bounding box center [543, 265] width 1086 height 530
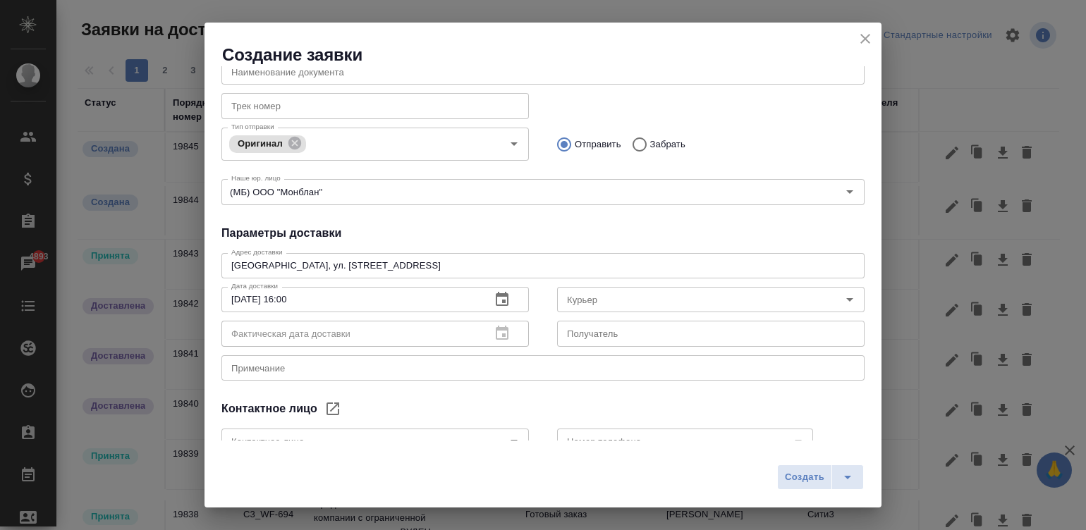
click at [485, 387] on div "Общие данные Клиенту Внутри компании Исполнителю Клиент Интермобилити Клиент От…" at bounding box center [543, 253] width 677 height 374
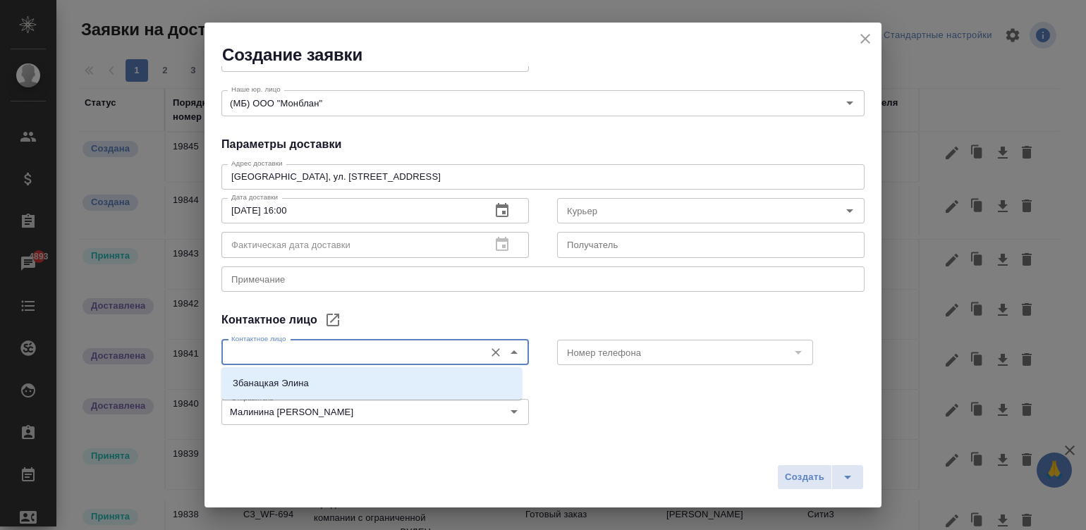
click at [391, 349] on input "Контактное лицо" at bounding box center [352, 352] width 252 height 17
click at [334, 380] on li "Збанацкая Элина" at bounding box center [371, 383] width 300 height 25
type input "Збанацкая Элина"
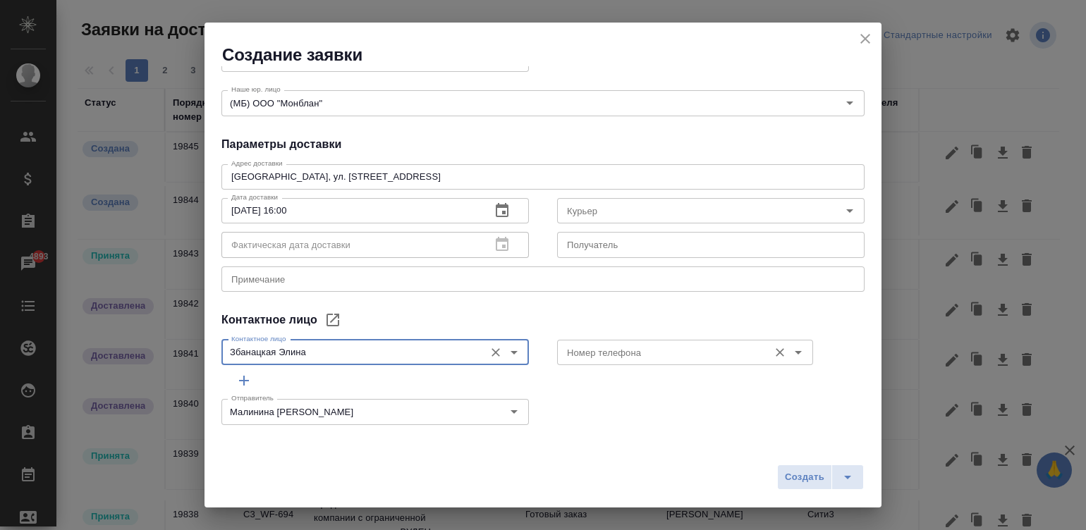
click at [677, 341] on div "Номер телефона" at bounding box center [685, 352] width 256 height 25
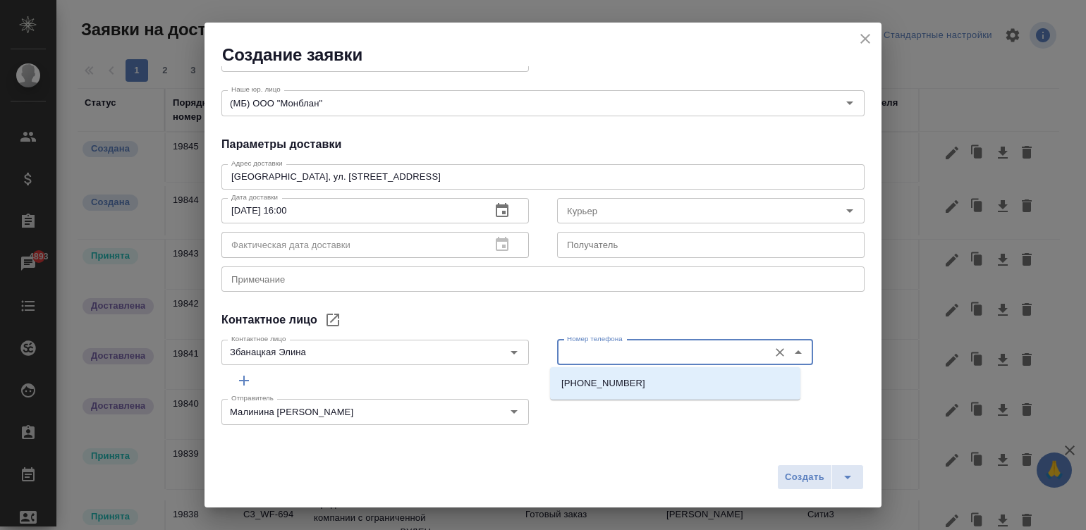
click at [698, 353] on input "Номер телефона" at bounding box center [661, 352] width 200 height 17
click at [657, 382] on li "+79671235578" at bounding box center [675, 383] width 250 height 25
type input "+79671235578"
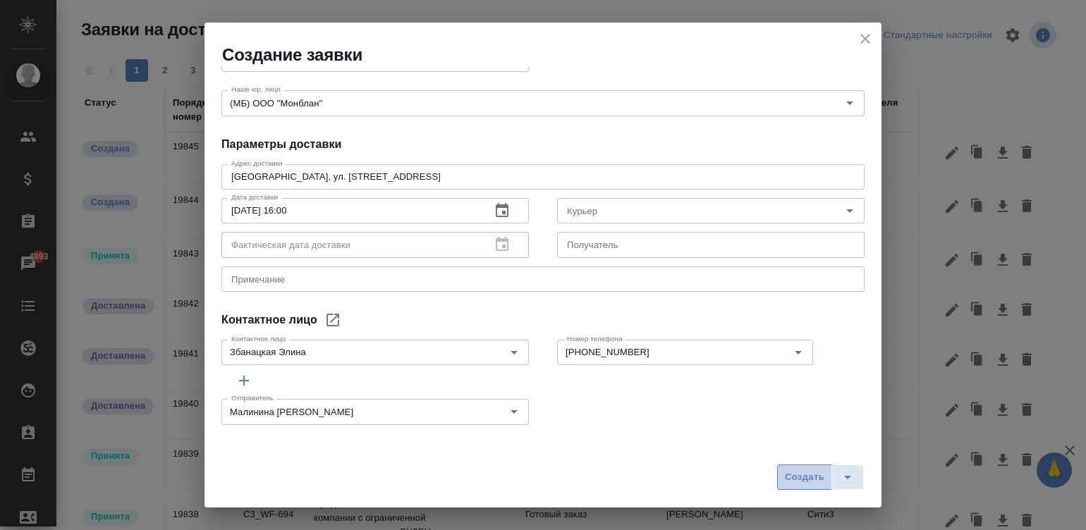
click at [805, 477] on span "Создать" at bounding box center [804, 478] width 39 height 16
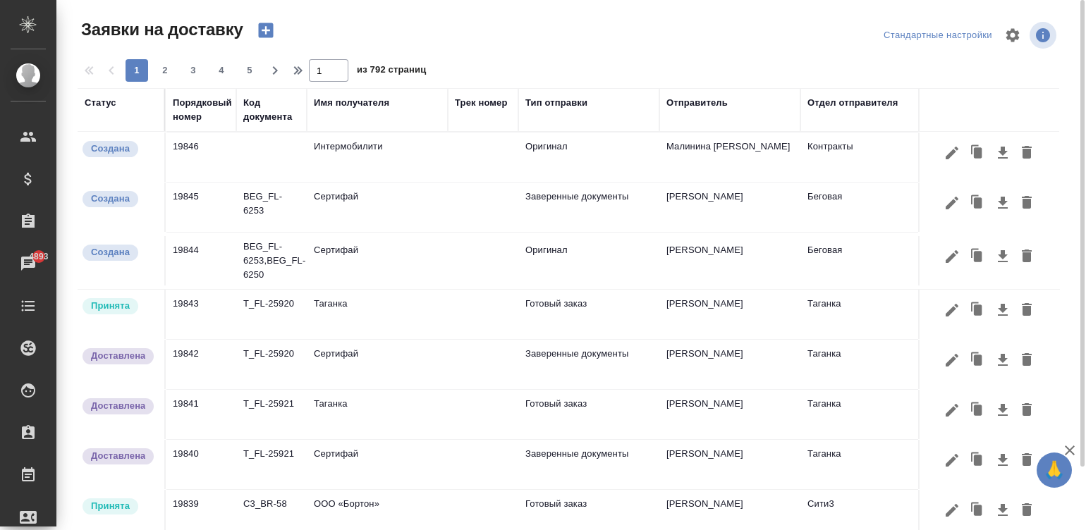
drag, startPoint x: 210, startPoint y: 141, endPoint x: 178, endPoint y: 145, distance: 31.9
click at [178, 145] on td "19846" at bounding box center [201, 157] width 71 height 49
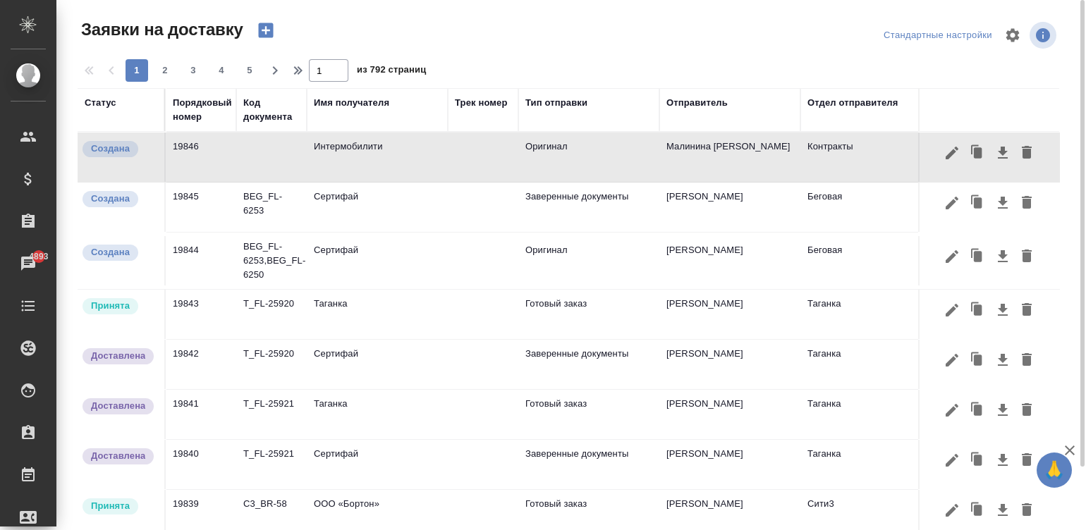
click at [231, 160] on td "19846" at bounding box center [201, 157] width 71 height 49
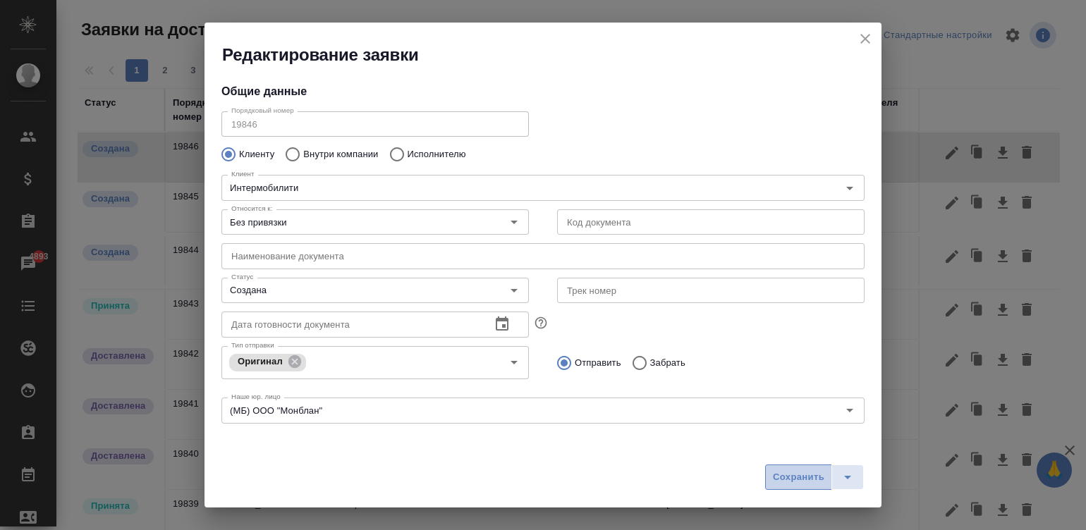
click at [787, 476] on span "Сохранить" at bounding box center [798, 478] width 51 height 16
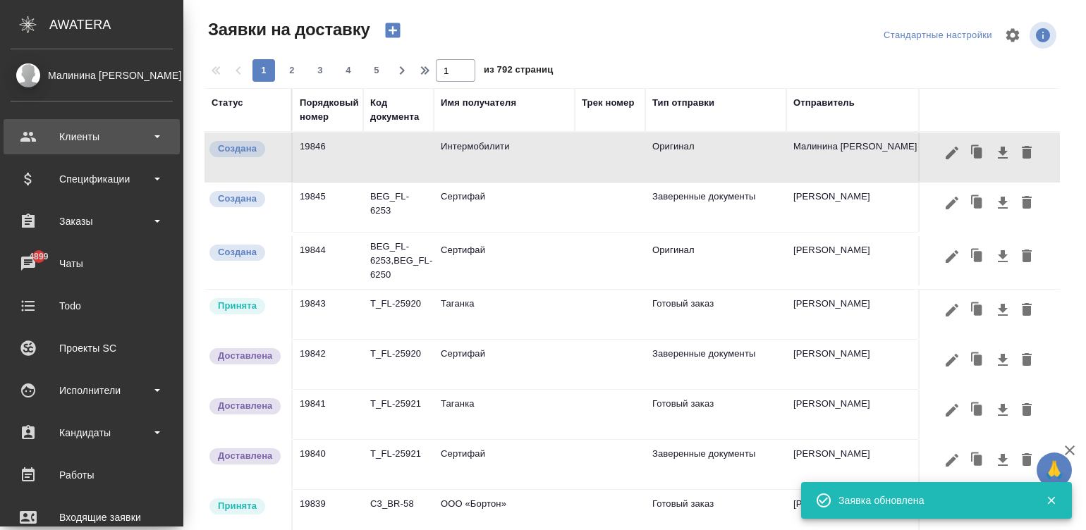
click at [26, 138] on div "Клиенты" at bounding box center [92, 136] width 162 height 21
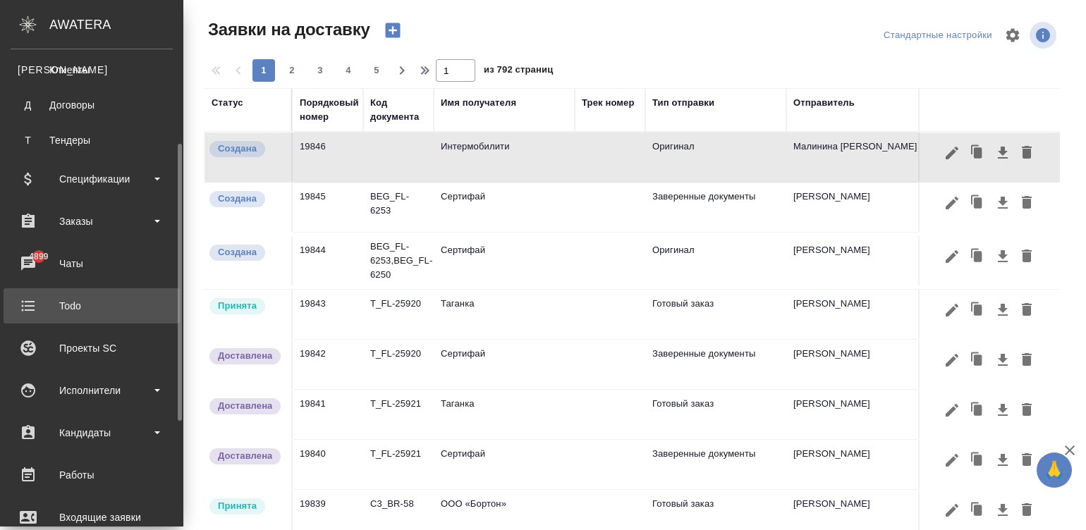
scroll to position [169, 0]
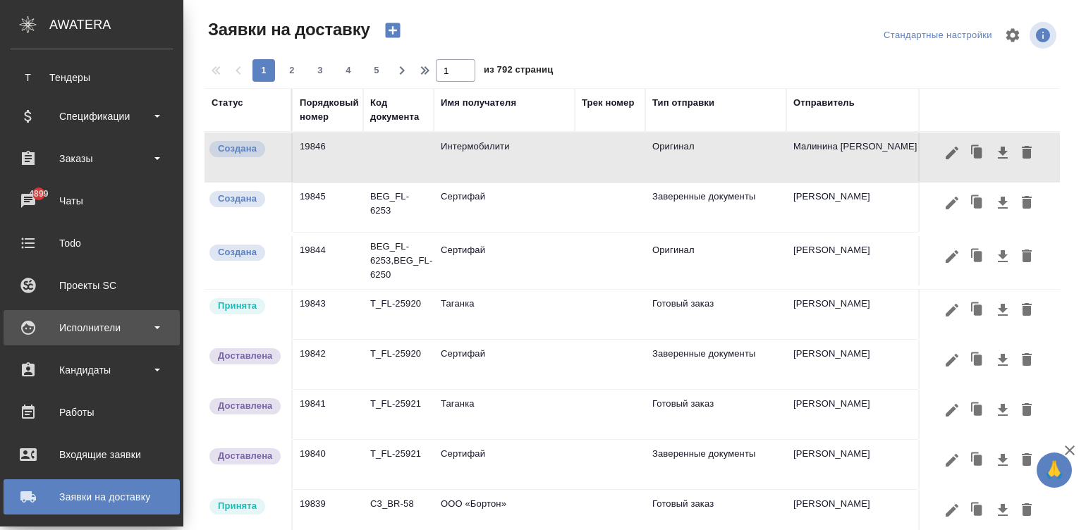
click at [83, 318] on div "Исполнители" at bounding box center [92, 327] width 162 height 21
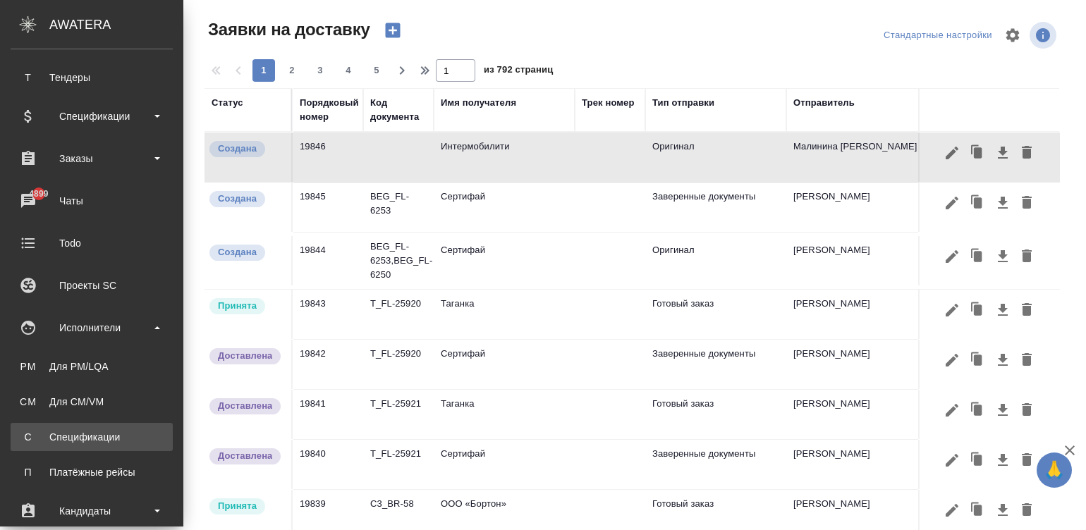
click at [74, 430] on div "Спецификации" at bounding box center [92, 437] width 148 height 14
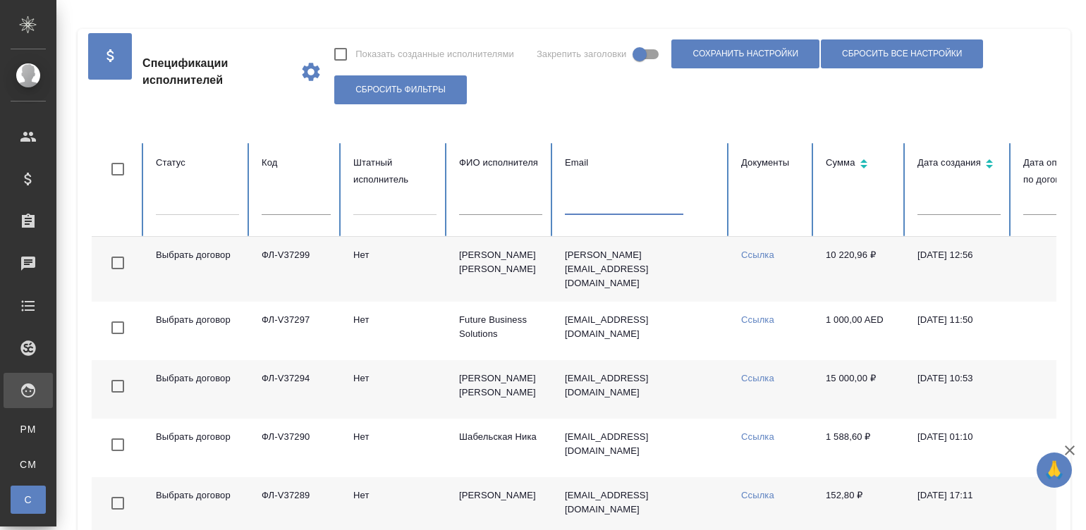
click at [583, 206] on input "text" at bounding box center [624, 205] width 118 height 20
paste input "[PERSON_NAME][EMAIL_ADDRESS][DOMAIN_NAME]"
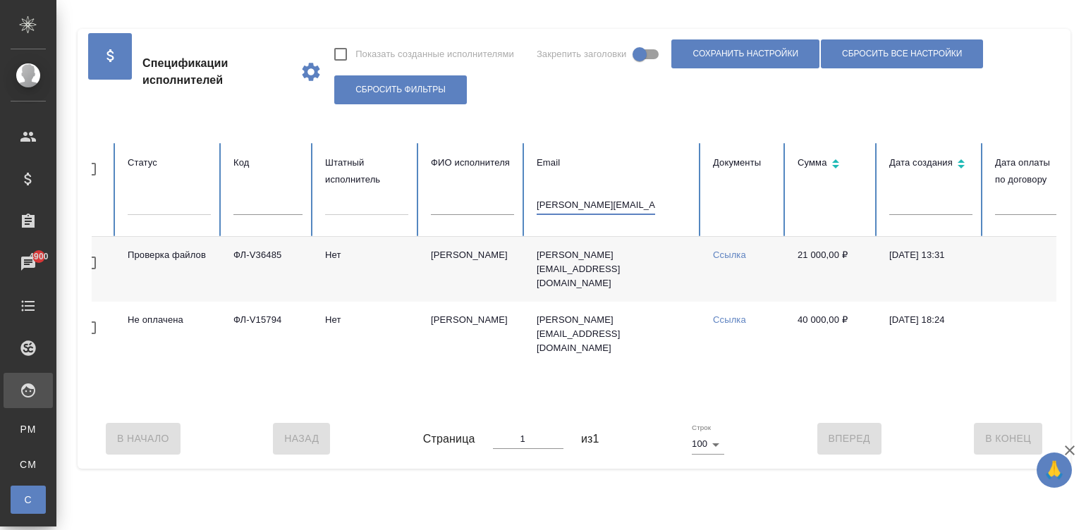
scroll to position [0, 14]
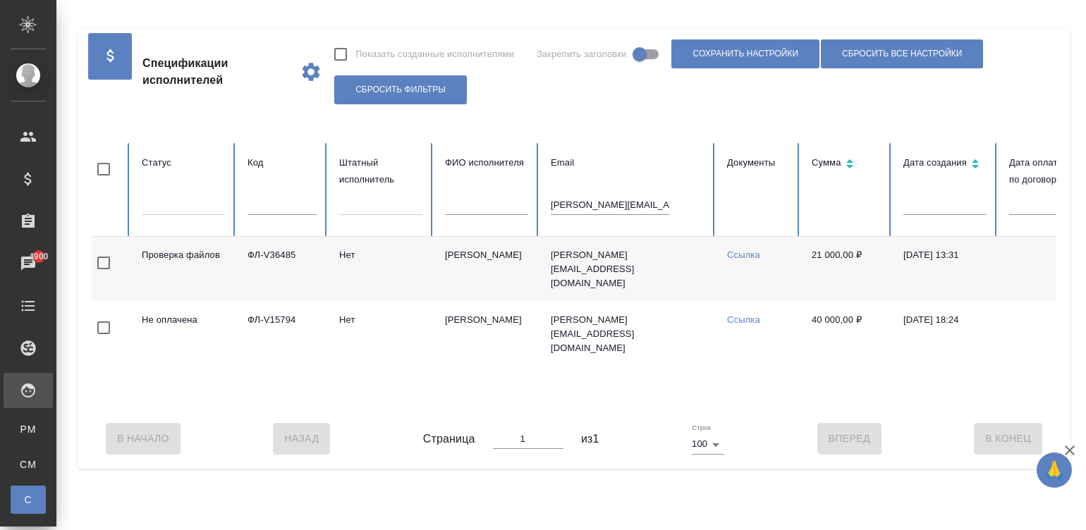
click at [388, 269] on td "Нет" at bounding box center [381, 269] width 106 height 65
click at [739, 250] on link "Ссылка" at bounding box center [743, 255] width 33 height 11
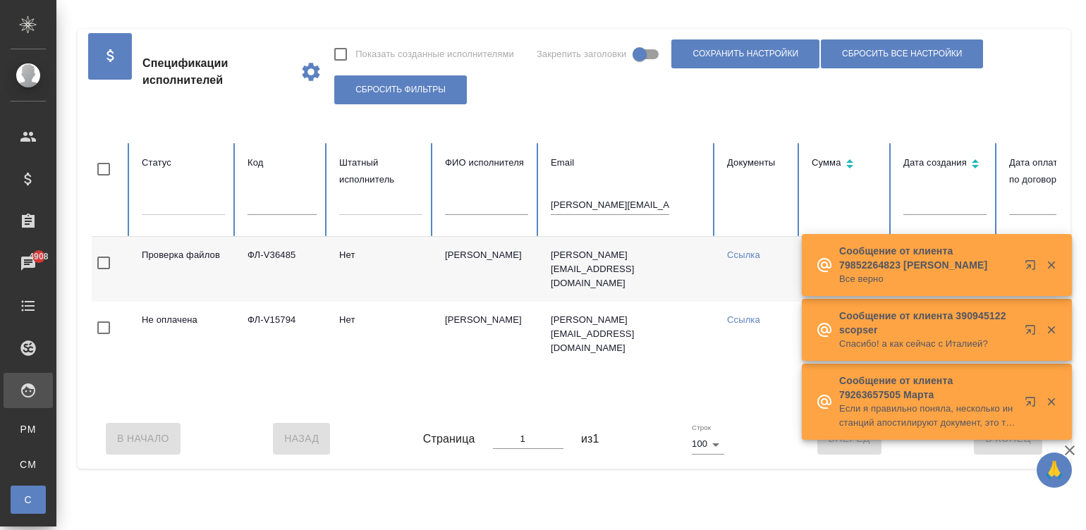
click at [607, 205] on input "[PERSON_NAME][EMAIL_ADDRESS][DOMAIN_NAME]" at bounding box center [610, 205] width 118 height 20
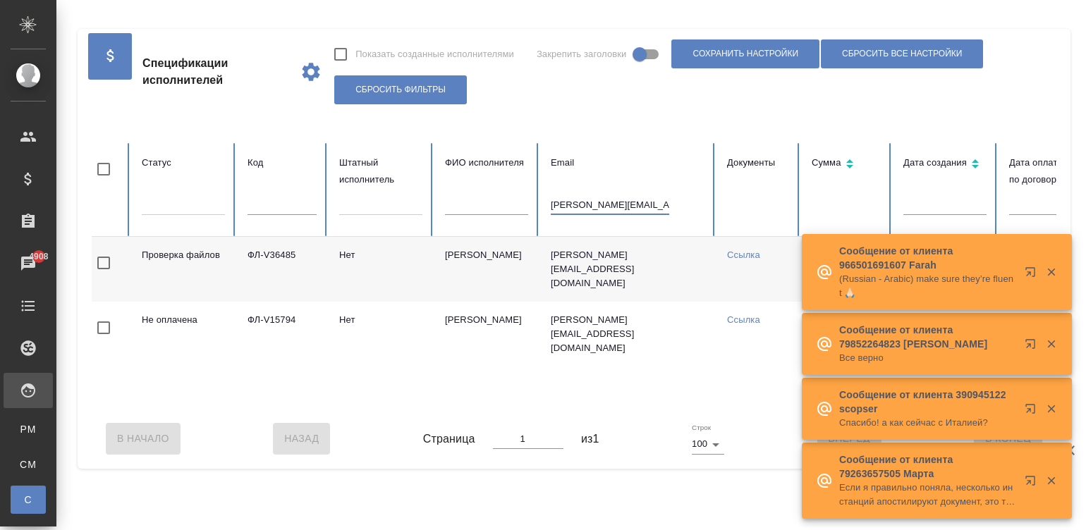
click at [607, 205] on input "[PERSON_NAME][EMAIL_ADDRESS][DOMAIN_NAME]" at bounding box center [610, 205] width 118 height 20
paste input "lanafrenzel@gmail"
type input "lanafrenzel@gmail.com"
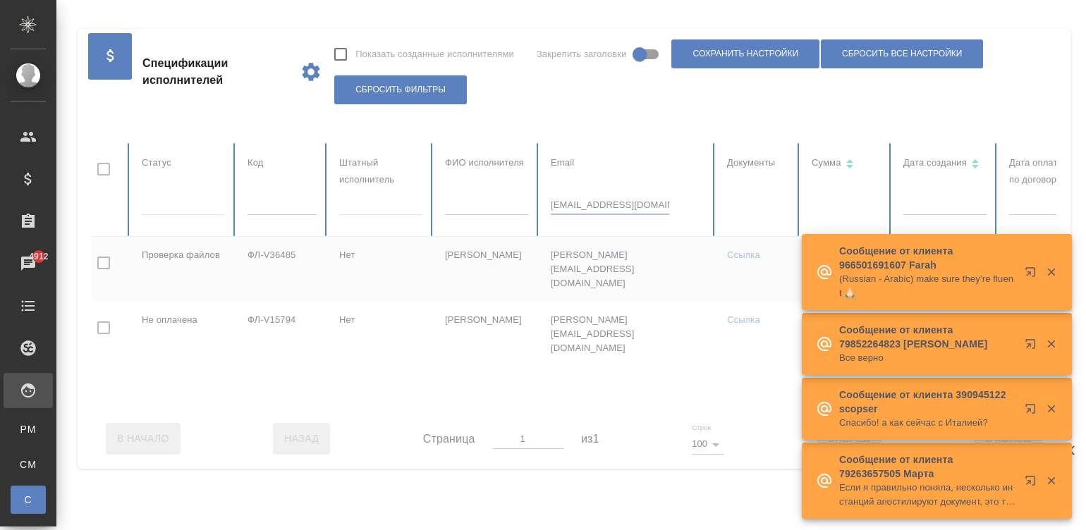
checkbox input "true"
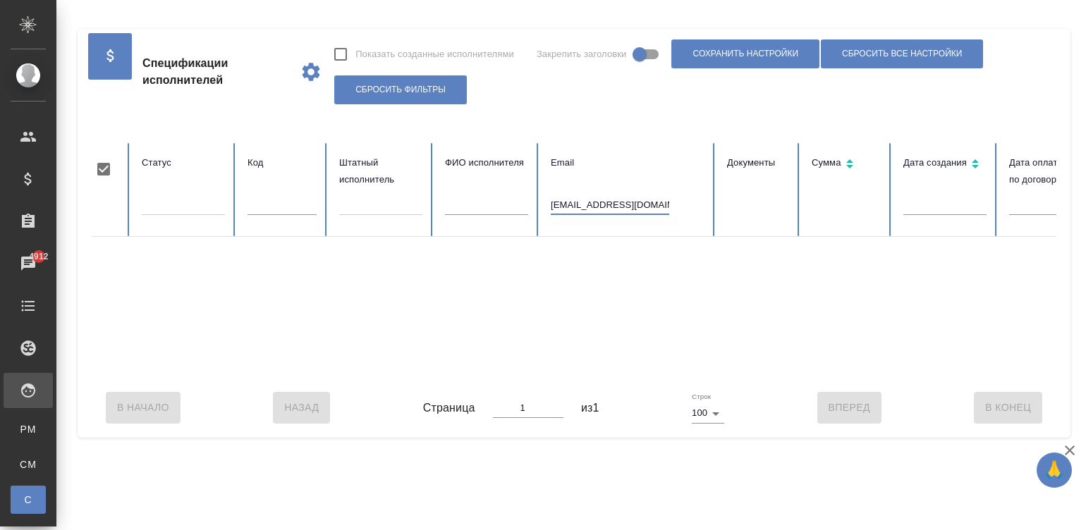
scroll to position [0, 545]
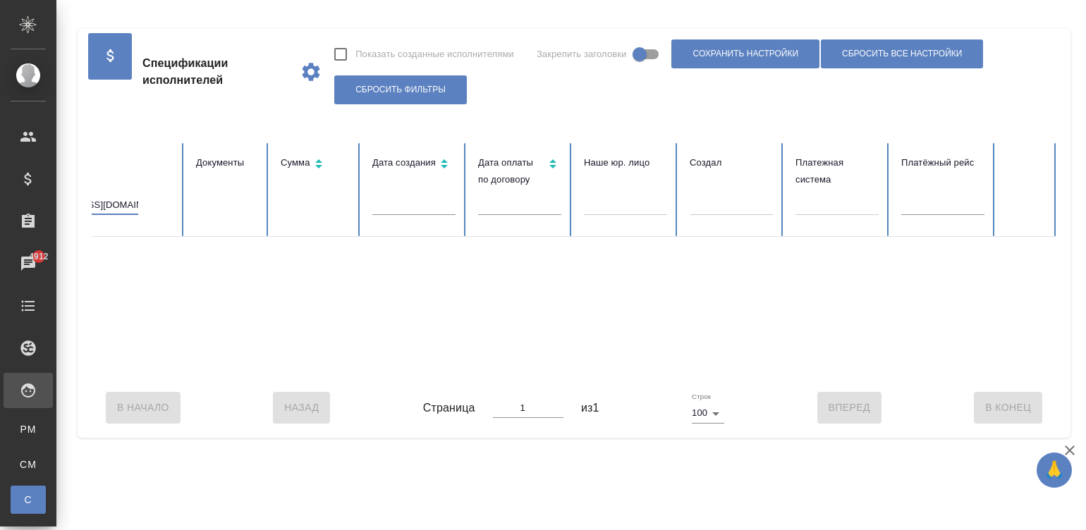
type input "lanafrenzel@gmail.com"
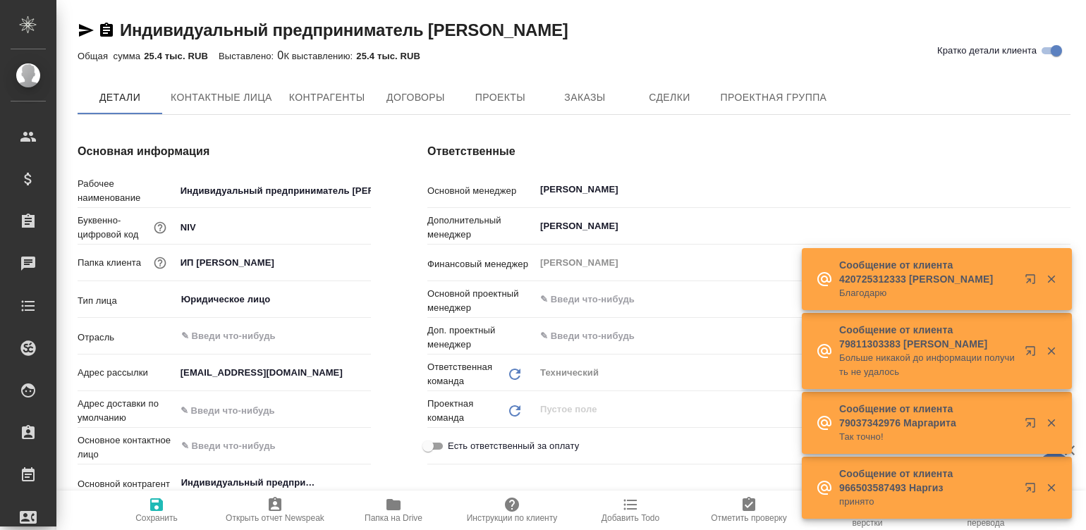
type textarea "x"
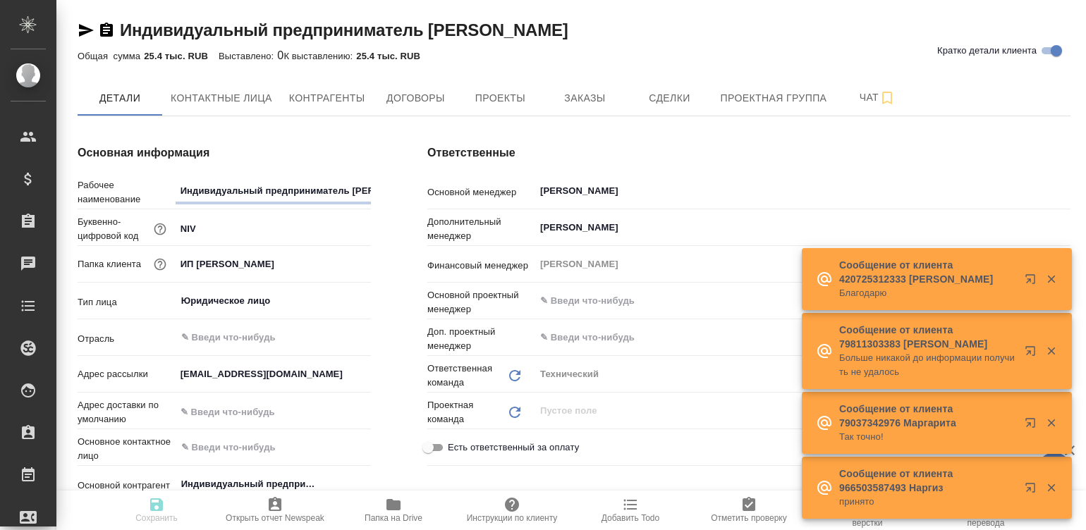
type textarea "x"
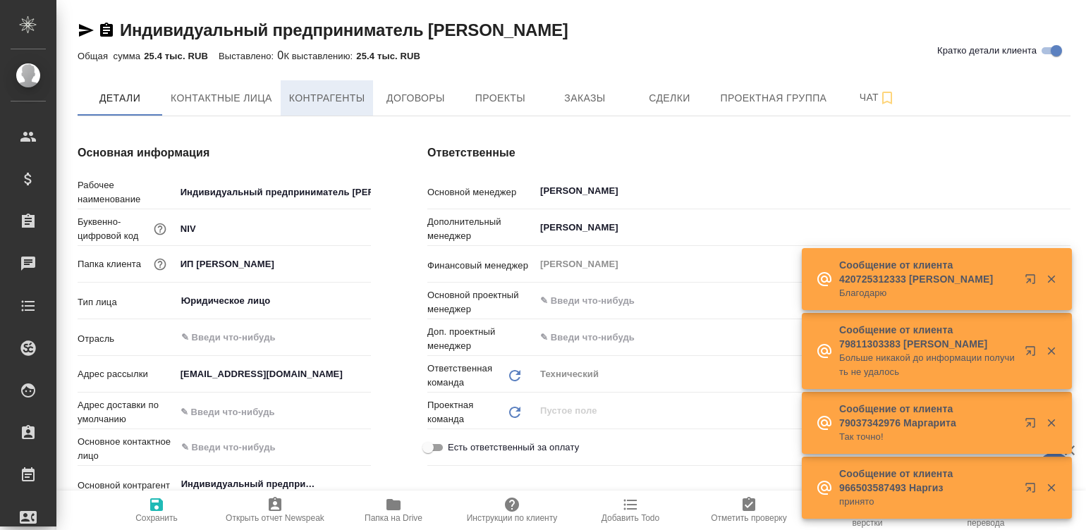
type textarea "x"
click at [416, 91] on span "Договоры" at bounding box center [416, 99] width 68 height 18
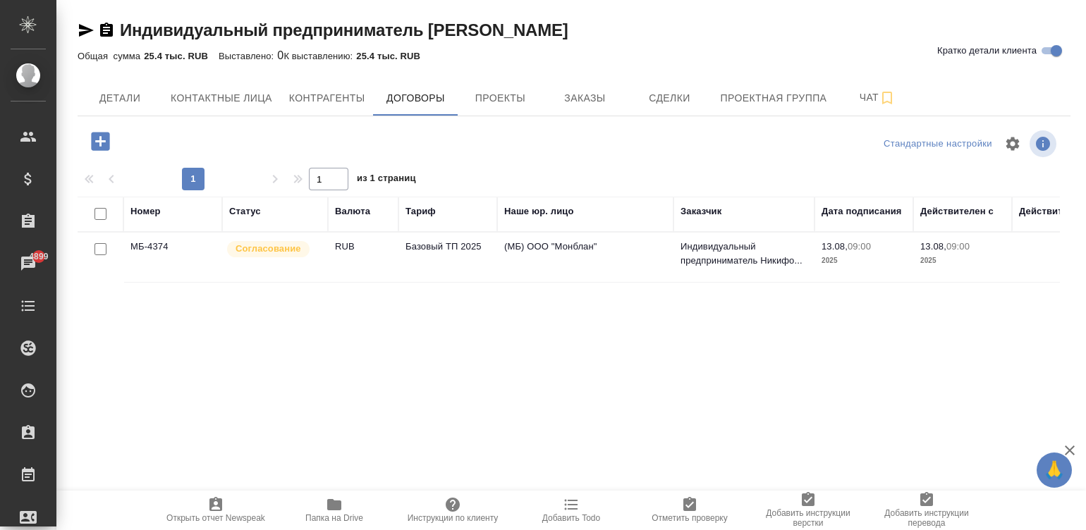
click at [430, 263] on td "Базовый ТП 2025" at bounding box center [447, 257] width 99 height 49
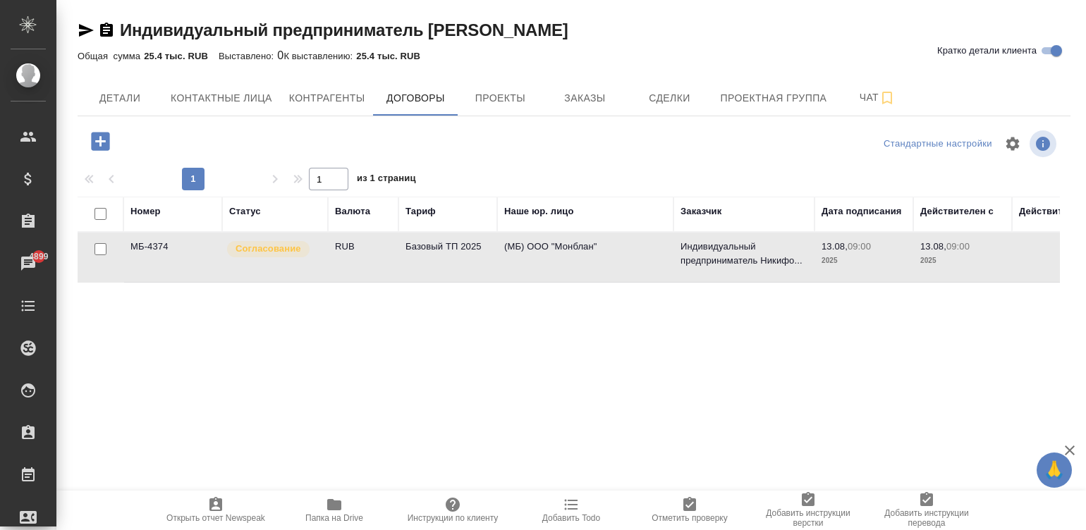
click at [430, 263] on td "Базовый ТП 2025" at bounding box center [447, 257] width 99 height 49
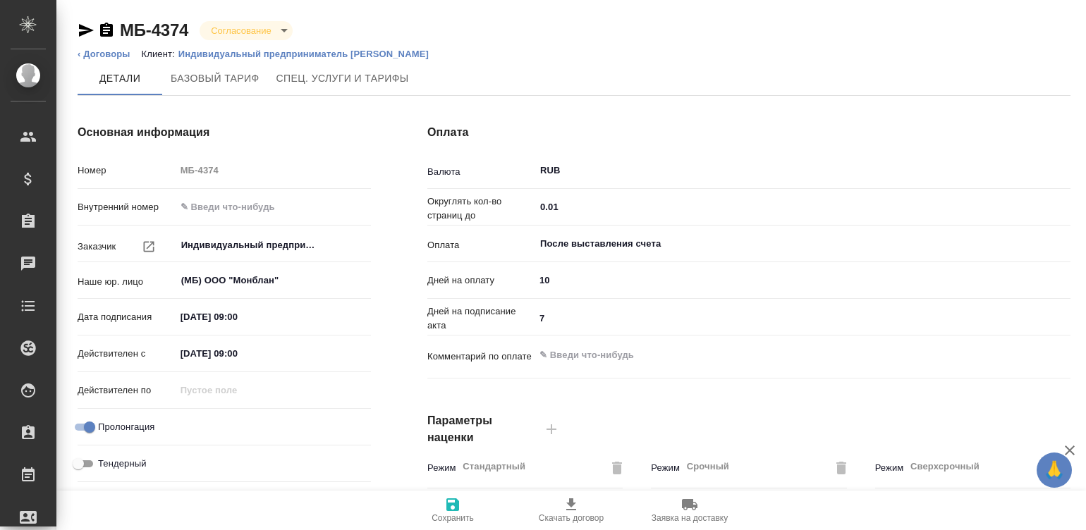
type input "Базовый ТП 2025"
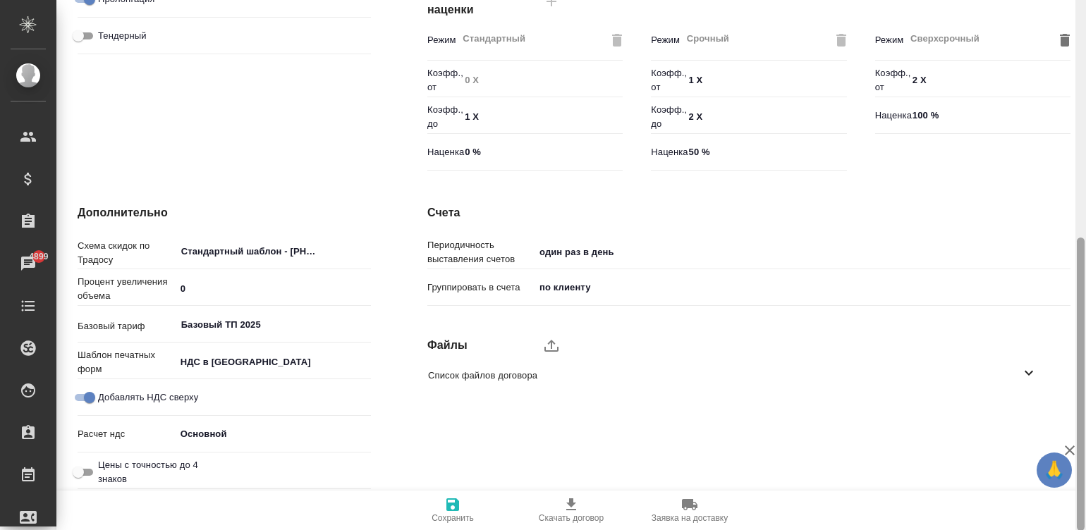
click at [1083, 408] on div at bounding box center [1080, 265] width 11 height 531
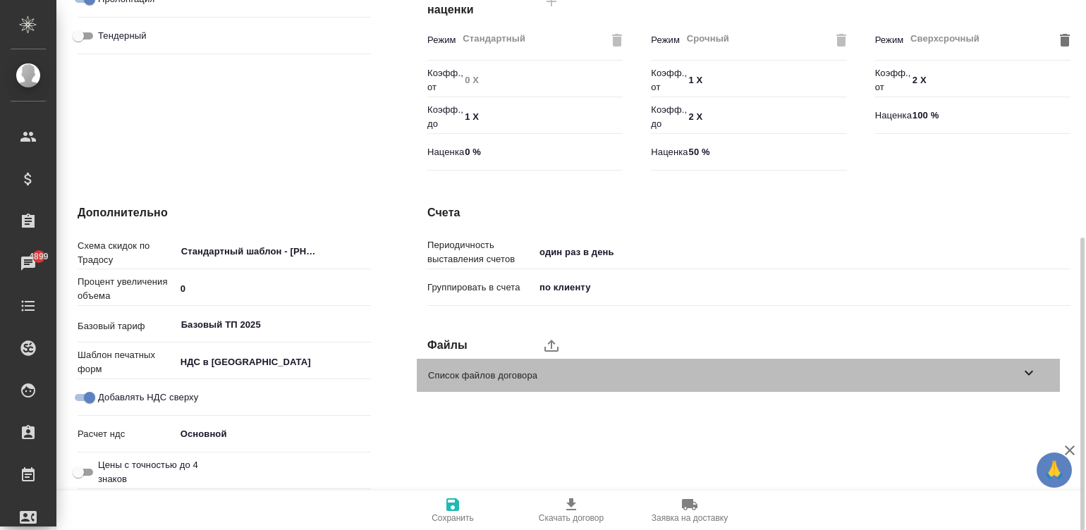
click at [1005, 369] on span "Список файлов договора" at bounding box center [724, 376] width 592 height 14
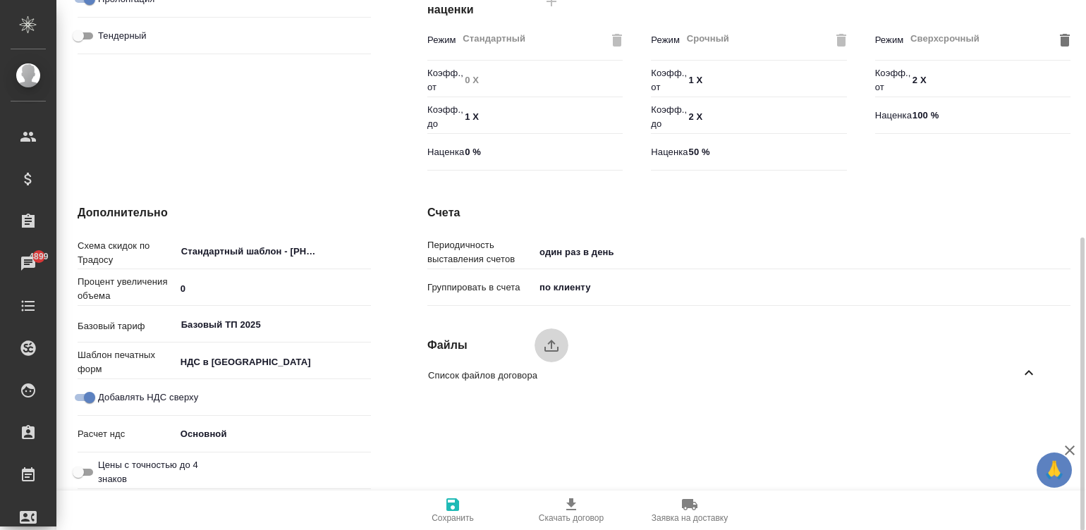
click at [549, 339] on icon "upload" at bounding box center [551, 345] width 17 height 17
click at [0, 0] on input "upload" at bounding box center [0, 0] width 0 height 0
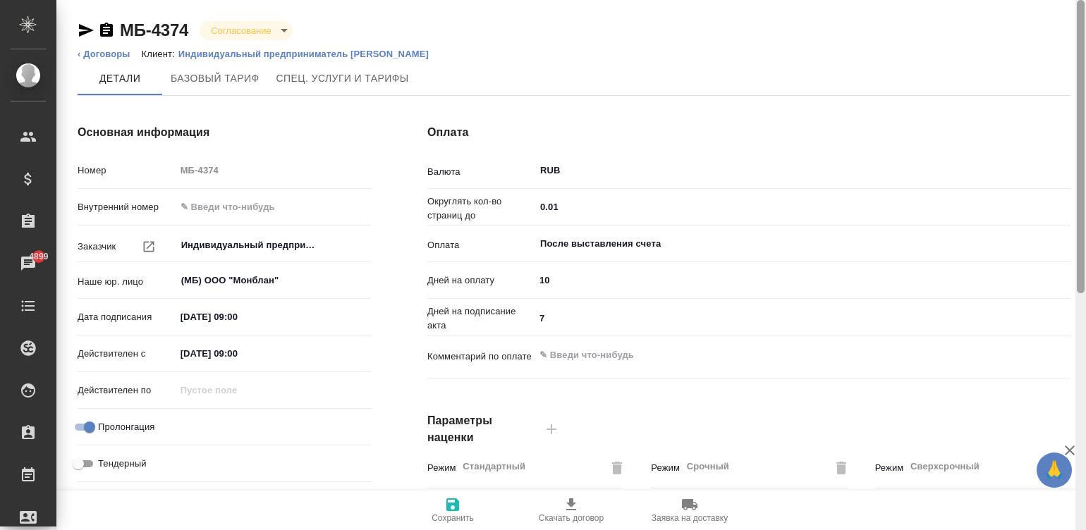
click at [1083, 23] on div at bounding box center [1080, 265] width 11 height 531
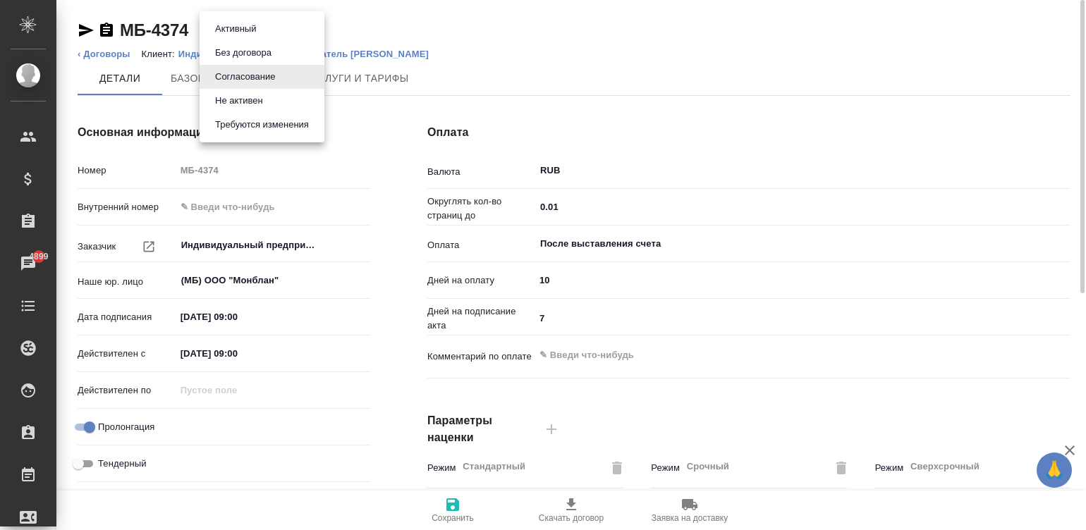
click at [257, 28] on body "🙏 .cls-1 fill:#fff; AWATERA [PERSON_NAME][PERSON_NAME] Спецификации Заказы 4899…" at bounding box center [543, 265] width 1086 height 530
click at [258, 28] on button "Активный" at bounding box center [235, 29] width 49 height 16
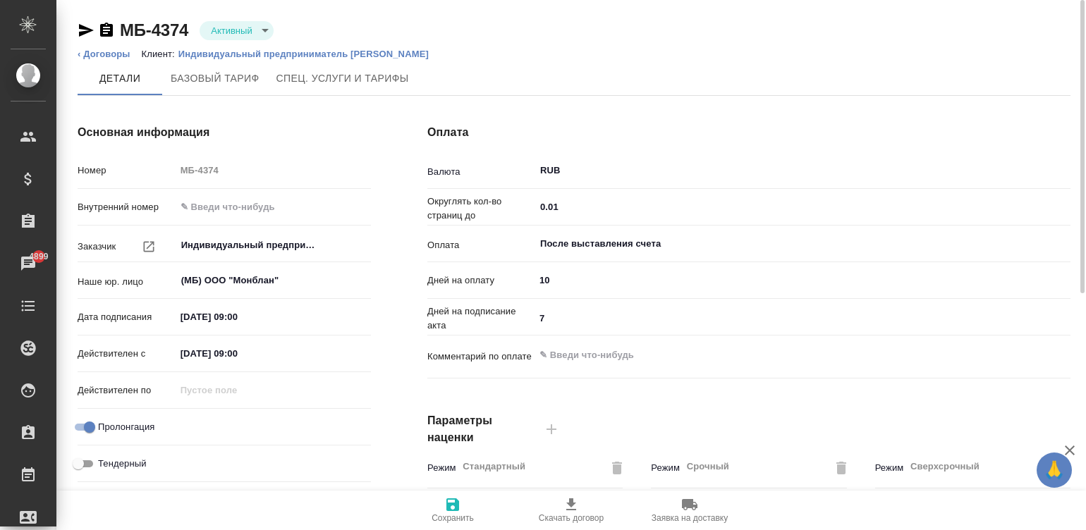
type input "Базовый ТП 2025"
click at [448, 499] on icon "button" at bounding box center [452, 505] width 13 height 13
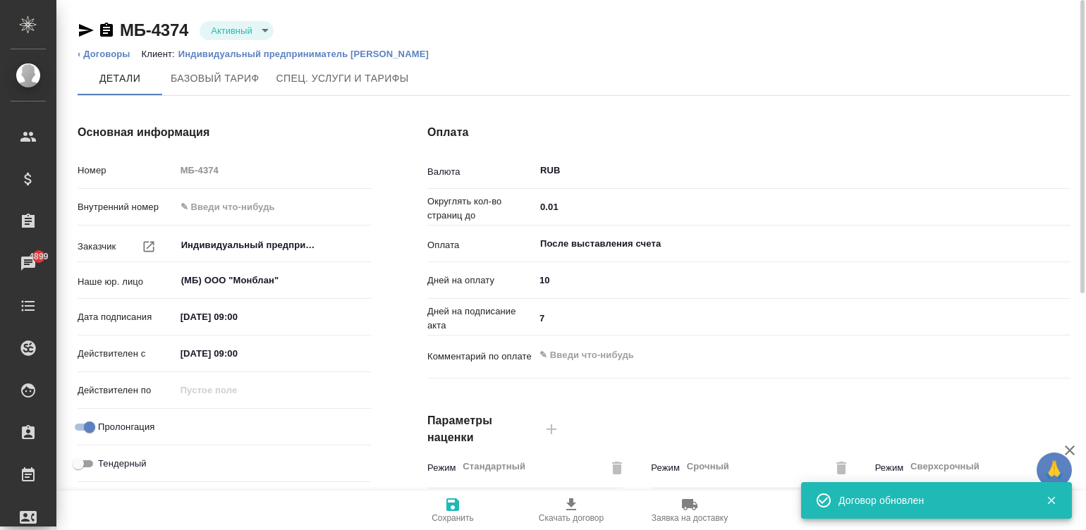
type input "Базовый ТП 2025"
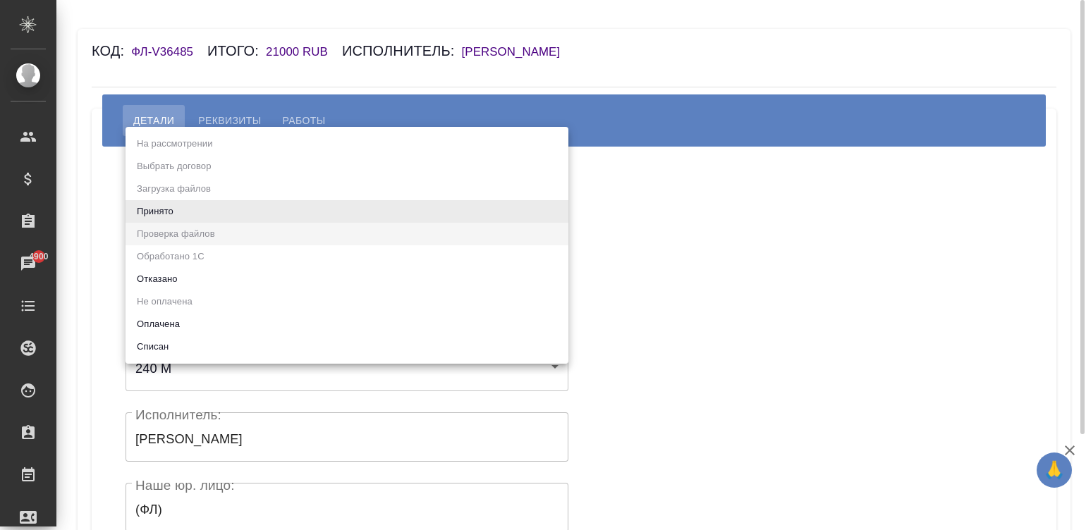
click at [167, 211] on body "🙏 .cls-1 fill:#fff; AWATERA [PERSON_NAME][PERSON_NAME] Спецификации Заказы 4900…" at bounding box center [543, 265] width 1086 height 530
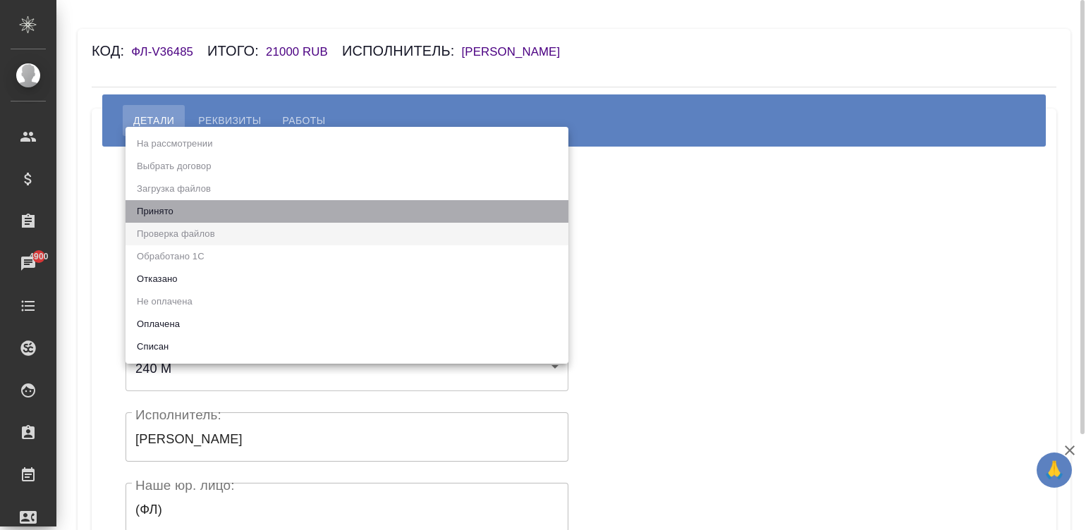
click at [167, 211] on li "Принято" at bounding box center [347, 211] width 443 height 23
type input "accepted"
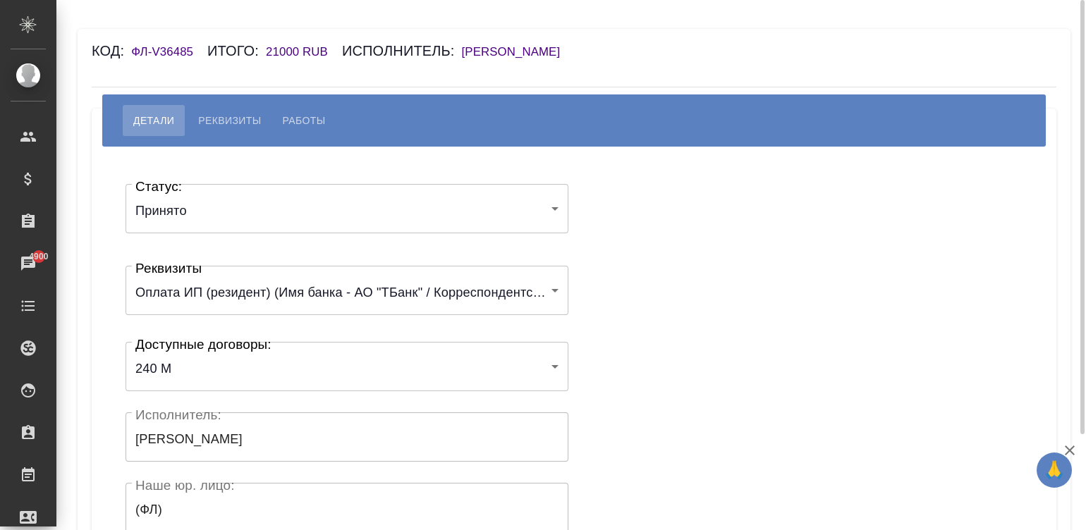
click at [631, 285] on div "Статус: Принято accepted Статус: Реквизиты Оплата ИП (резидент) (Имя банка - АО…" at bounding box center [574, 423] width 908 height 510
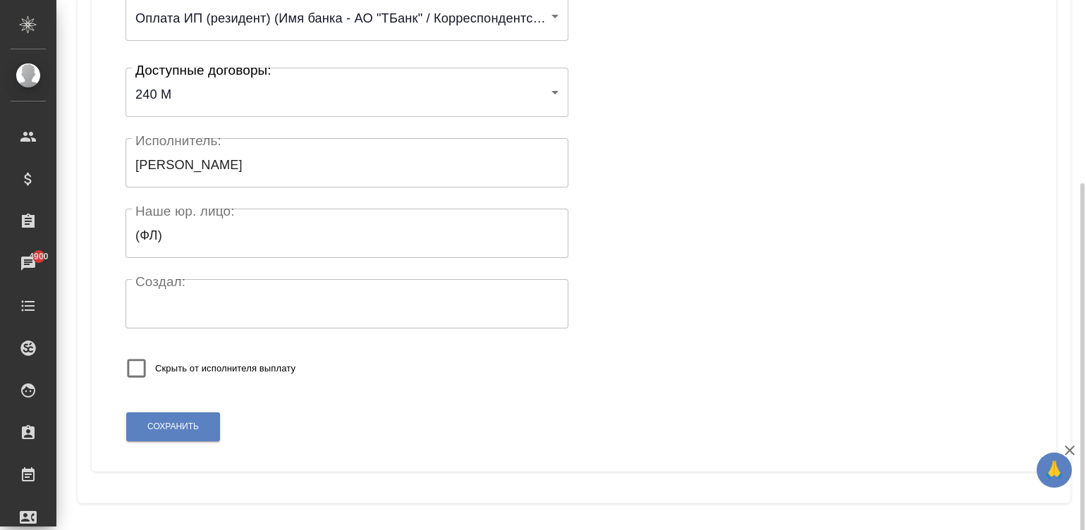
scroll to position [276, 0]
click at [148, 414] on button "Сохранить" at bounding box center [173, 425] width 94 height 29
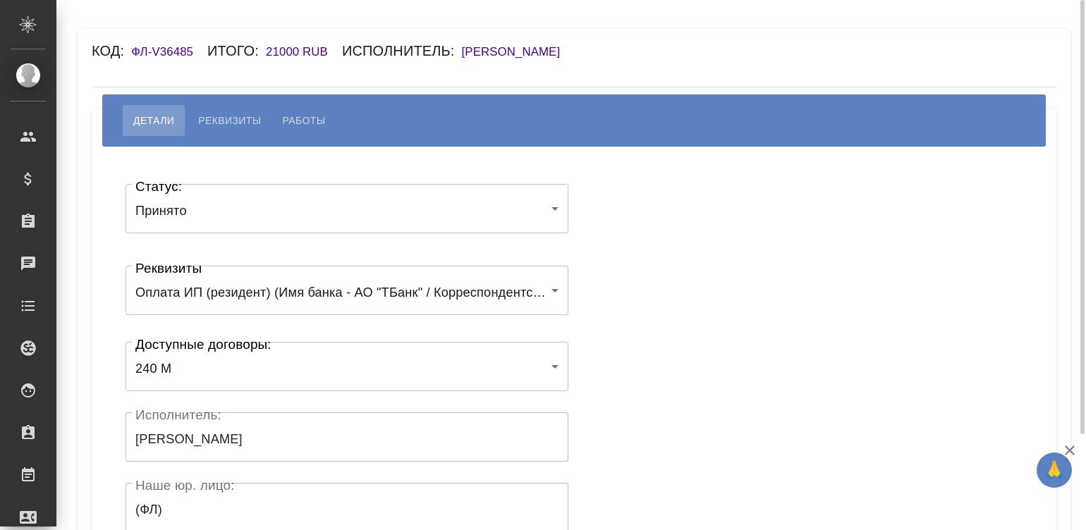
click at [518, 49] on h6 "[PERSON_NAME]" at bounding box center [518, 51] width 113 height 13
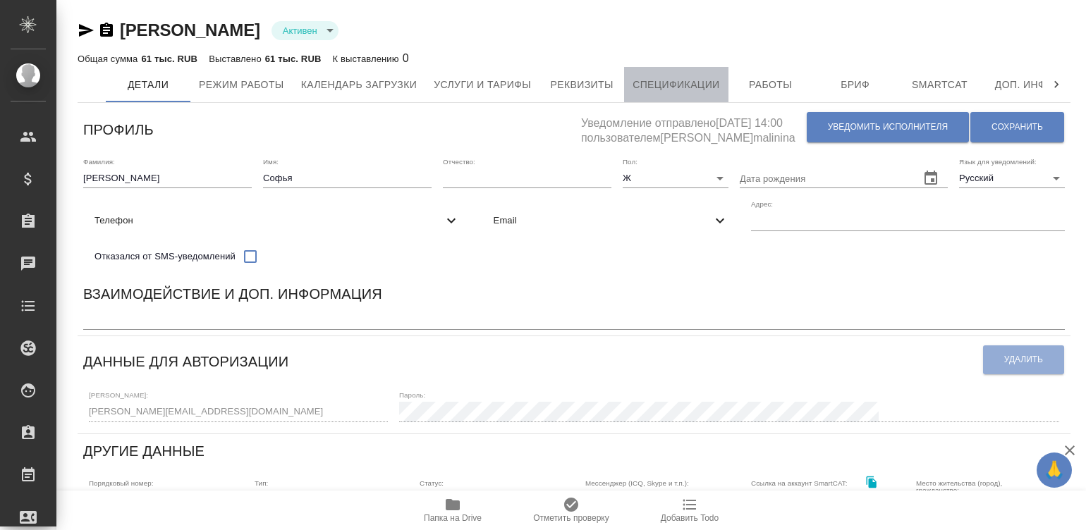
click at [678, 84] on span "Спецификации" at bounding box center [676, 85] width 87 height 18
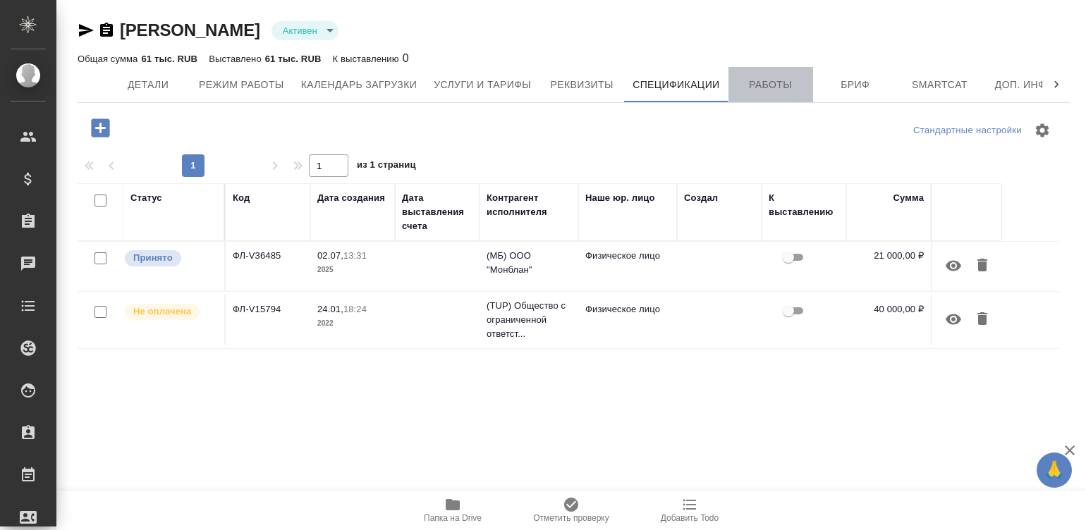
click at [762, 85] on span "Работы" at bounding box center [771, 85] width 68 height 18
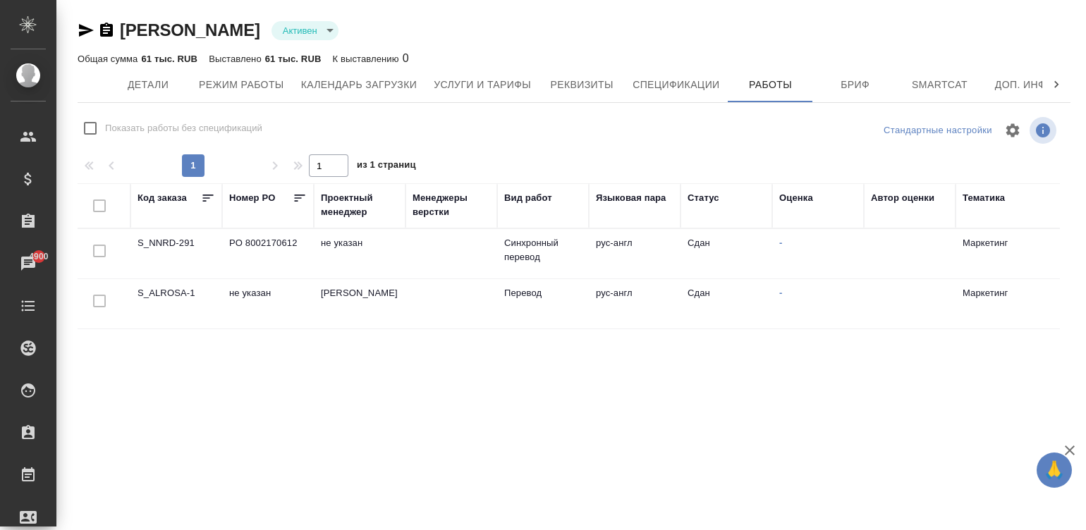
click at [746, 371] on div "Код заказа [PERSON_NAME] PO Проектный менеджер [PERSON_NAME] верстки Вид работ …" at bounding box center [569, 366] width 982 height 367
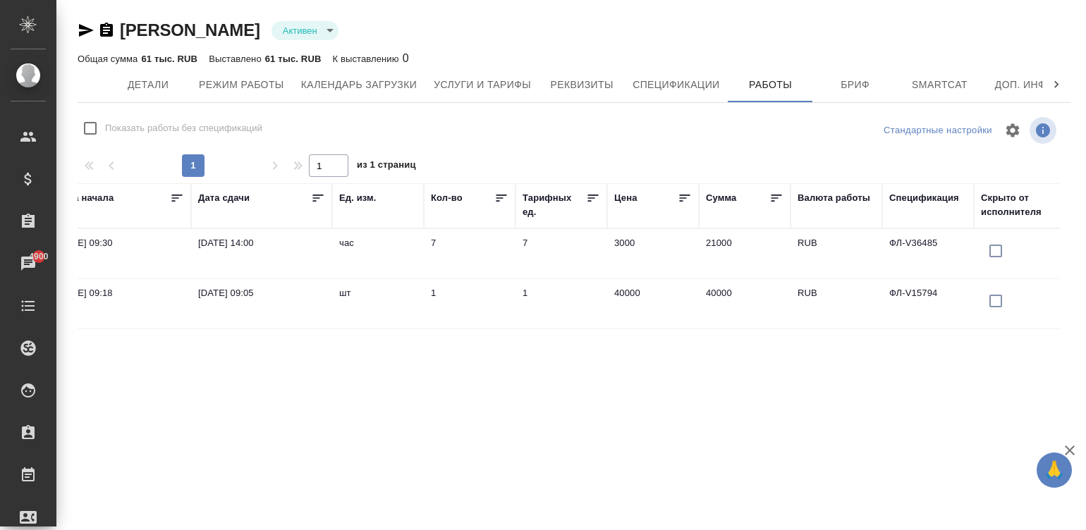
scroll to position [0, 1110]
